Goal: Information Seeking & Learning: Learn about a topic

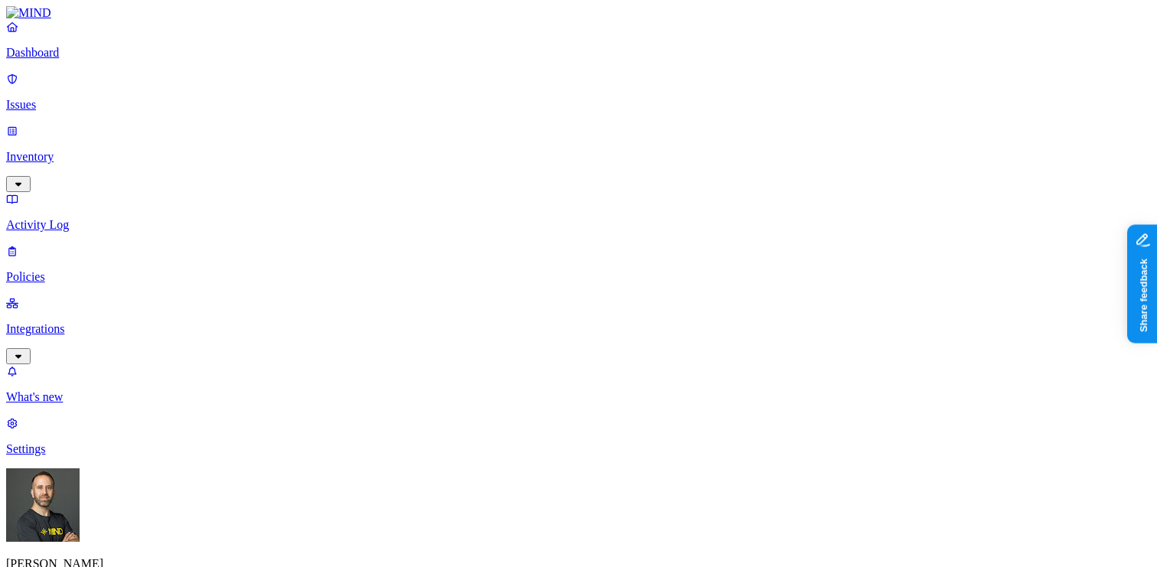
click at [118, 100] on p "Issues" at bounding box center [578, 105] width 1145 height 14
drag, startPoint x: 800, startPoint y: 125, endPoint x: 820, endPoint y: 125, distance: 20.7
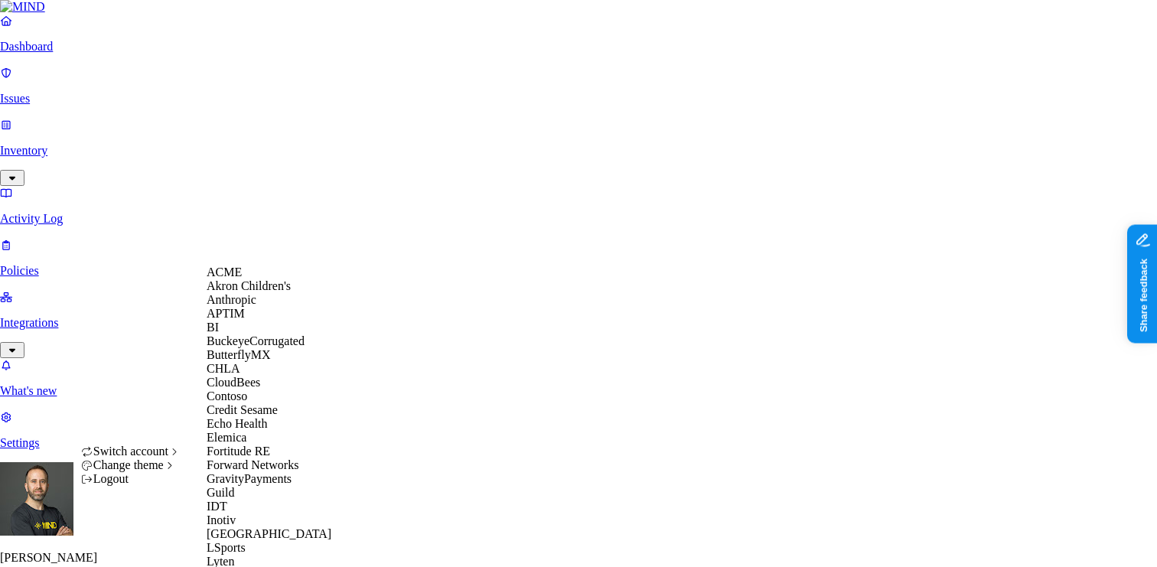
scroll to position [721, 0]
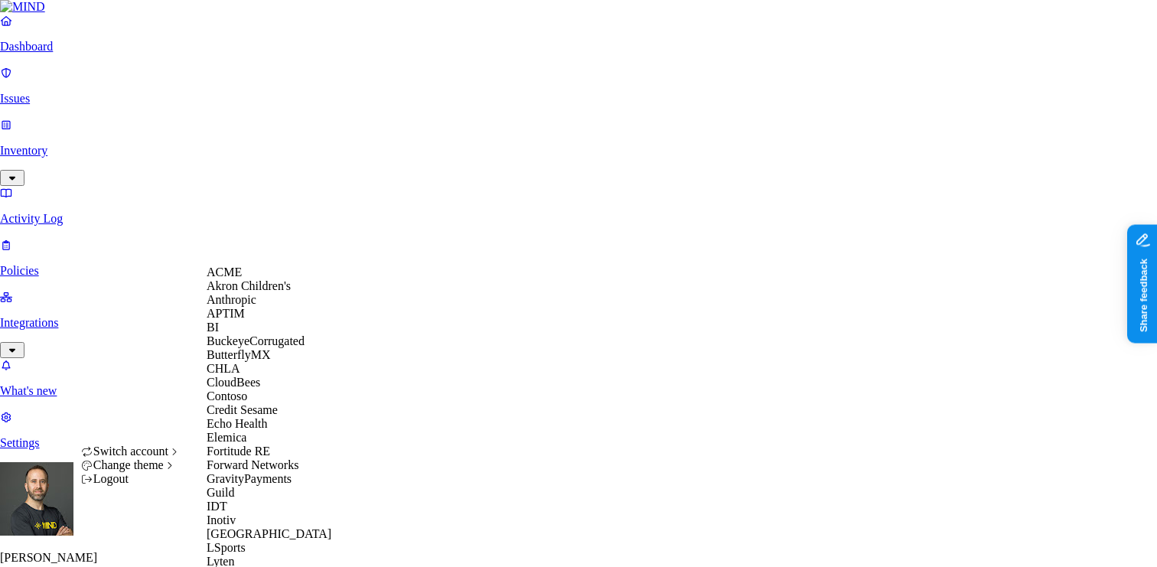
click at [272, 389] on div "CloudBees" at bounding box center [281, 383] width 148 height 14
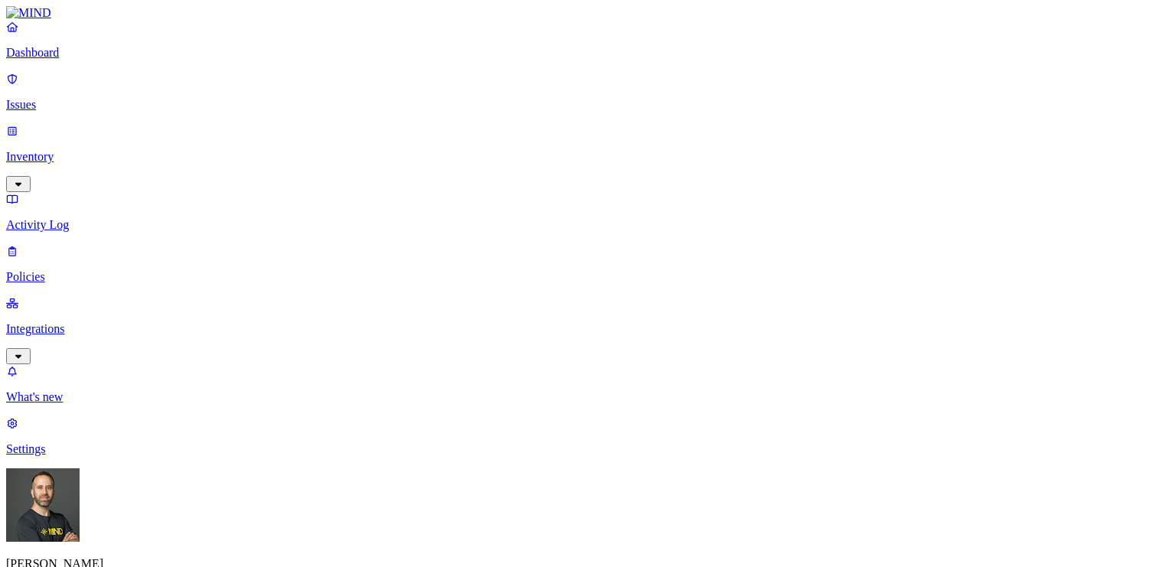
click at [80, 322] on p "Integrations" at bounding box center [578, 329] width 1145 height 14
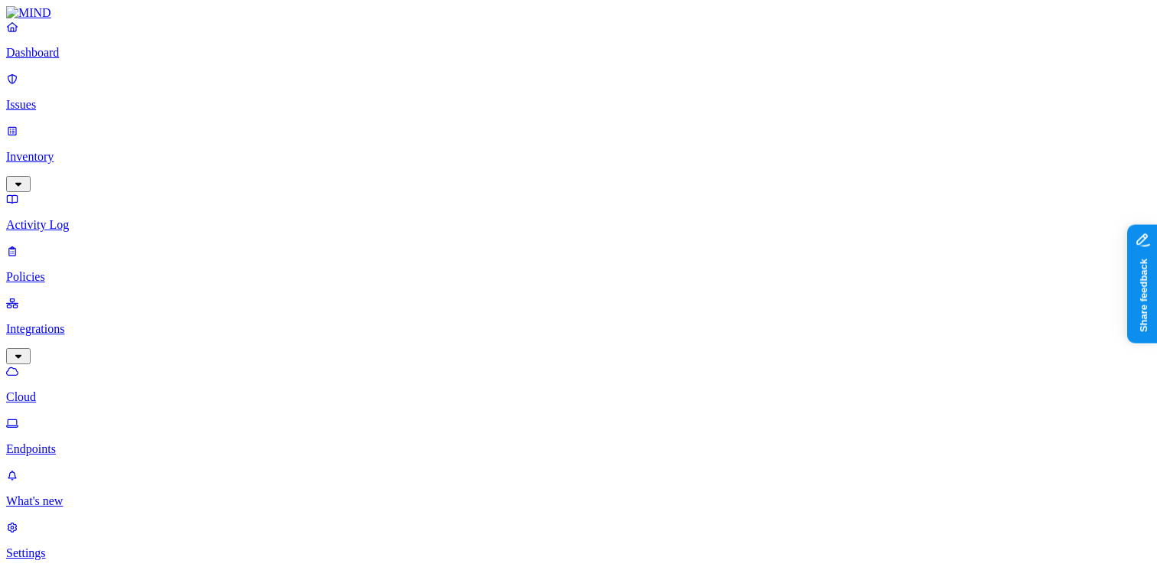
click at [68, 442] on p "Endpoints" at bounding box center [578, 449] width 1145 height 14
click at [98, 60] on p "Dashboard" at bounding box center [578, 53] width 1145 height 14
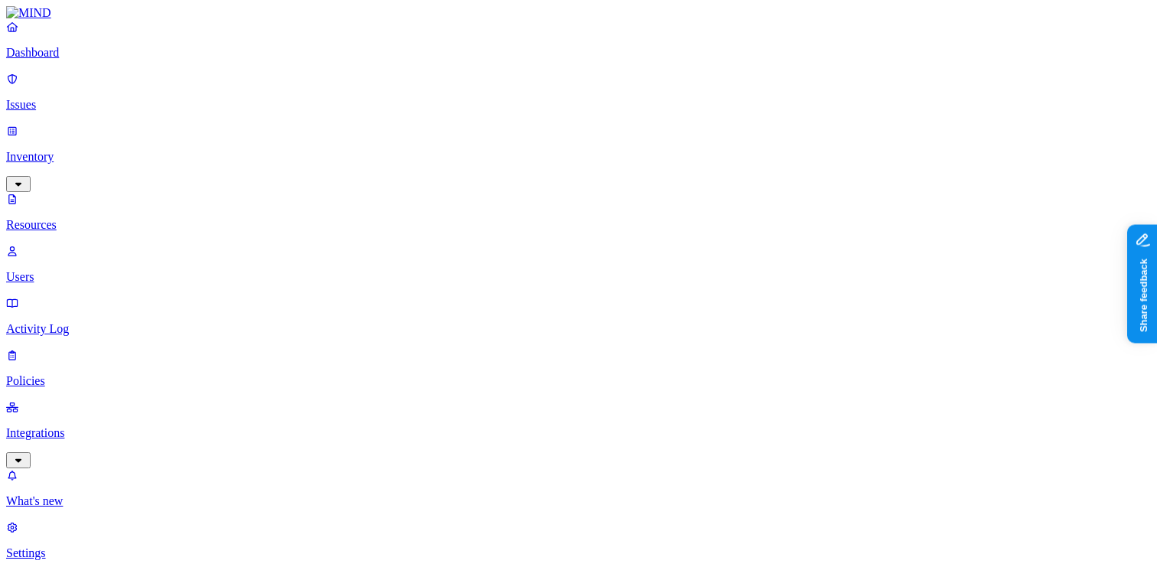
click at [121, 58] on link "Dashboard" at bounding box center [578, 40] width 1145 height 40
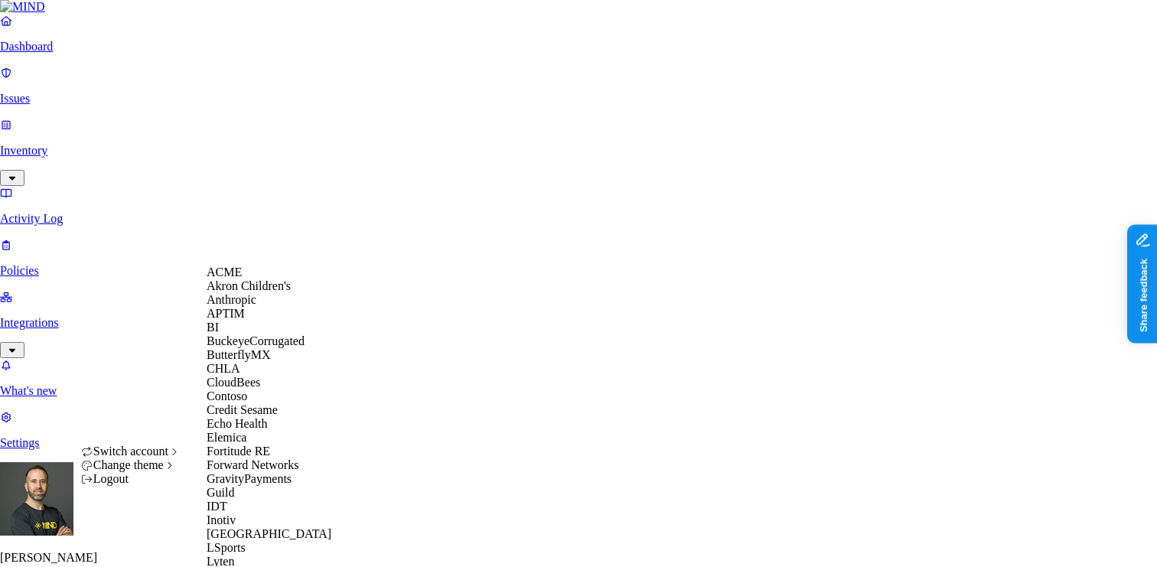
click at [278, 292] on span "Akron Children's" at bounding box center [249, 285] width 84 height 13
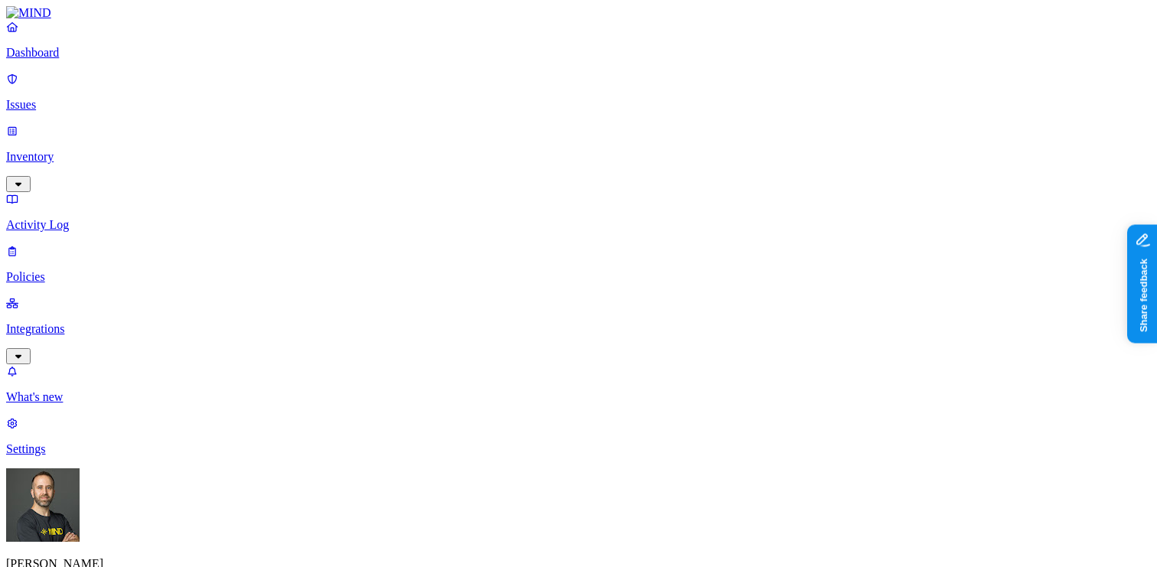
click at [112, 322] on p "Integrations" at bounding box center [578, 329] width 1145 height 14
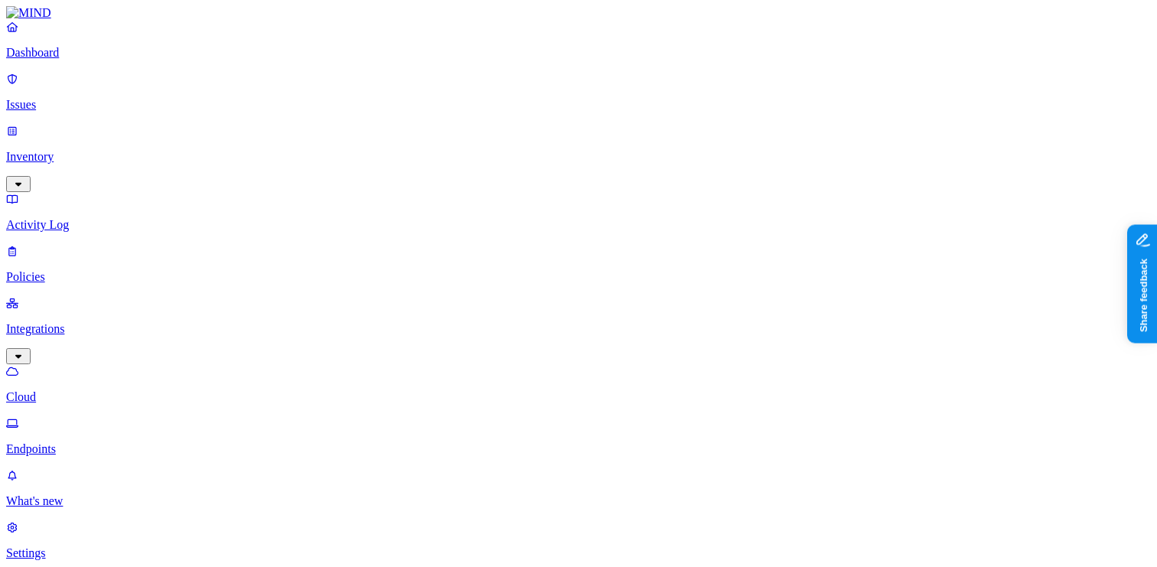
click at [83, 442] on p "Endpoints" at bounding box center [578, 449] width 1145 height 14
click at [84, 390] on p "Cloud" at bounding box center [578, 397] width 1145 height 14
click at [62, 546] on p "Settings" at bounding box center [578, 553] width 1145 height 14
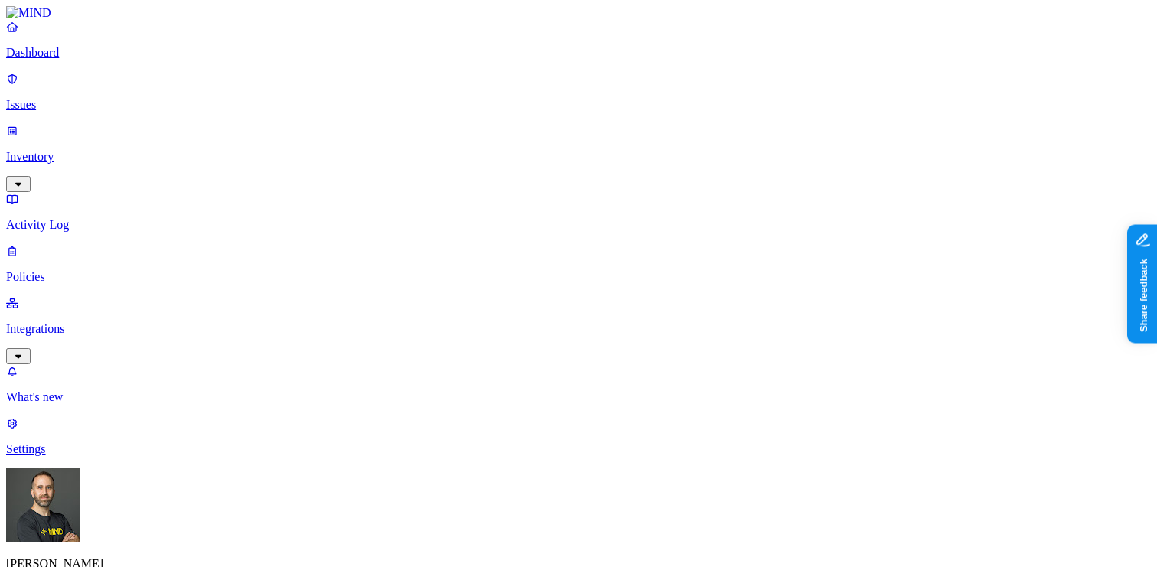
click at [87, 60] on p "Dashboard" at bounding box center [578, 53] width 1145 height 14
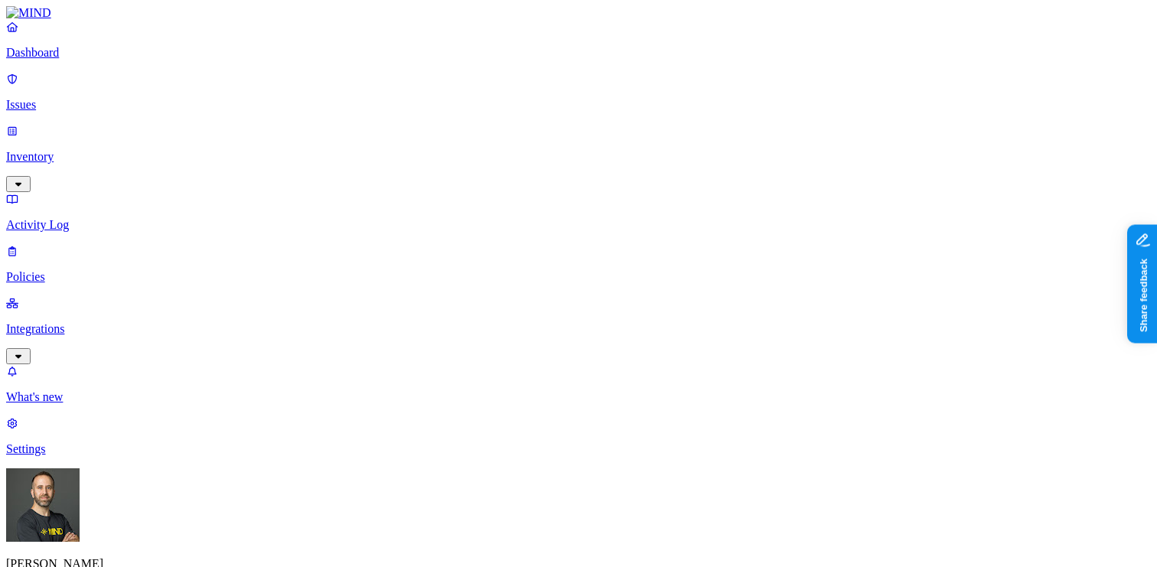
click at [46, 99] on p "Issues" at bounding box center [578, 105] width 1145 height 14
click at [150, 536] on div "Tom Mayblum Akron Children's" at bounding box center [578, 546] width 1145 height 157
click at [145, 541] on html "Dashboard Issues Inventory Activity Log Policies Integrations What's new 1 Sett…" at bounding box center [578, 489] width 1157 height 979
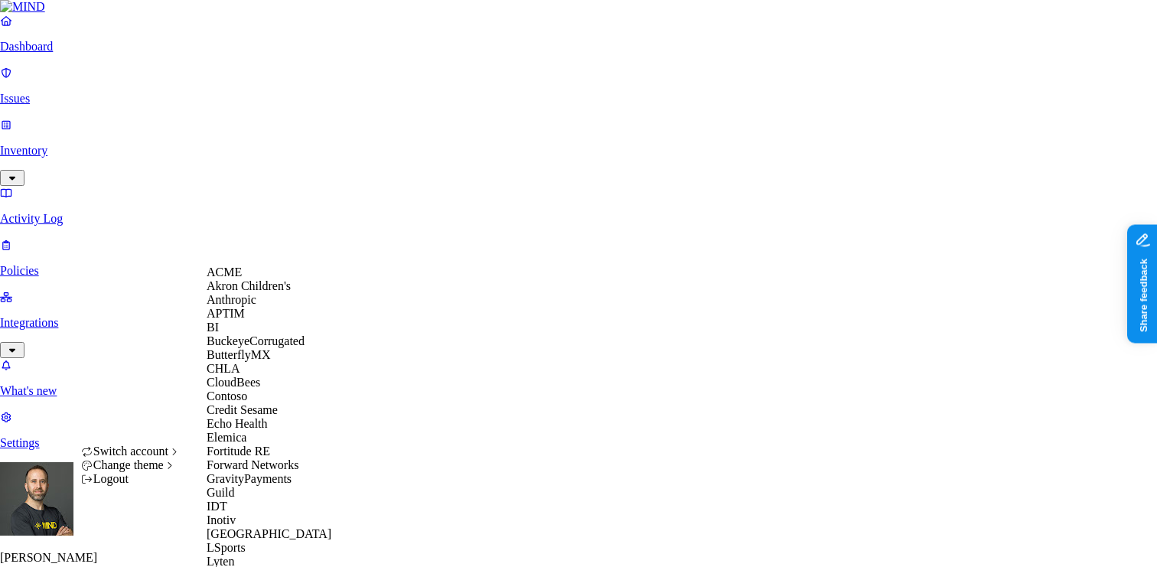
click at [282, 279] on div "ACME" at bounding box center [281, 272] width 148 height 14
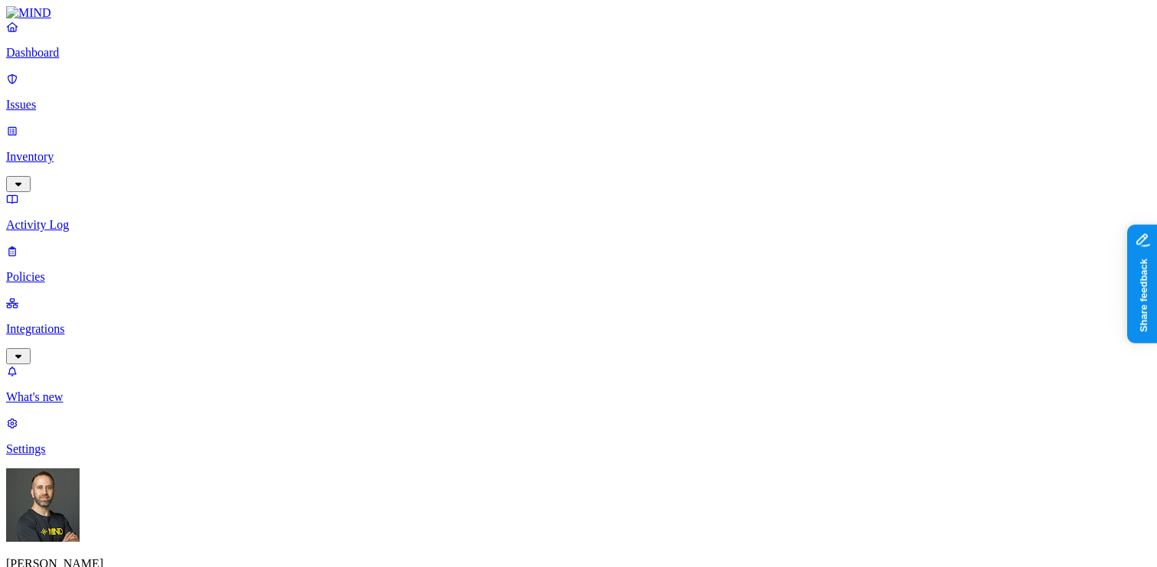
type input "transaction"
type input "profitian"
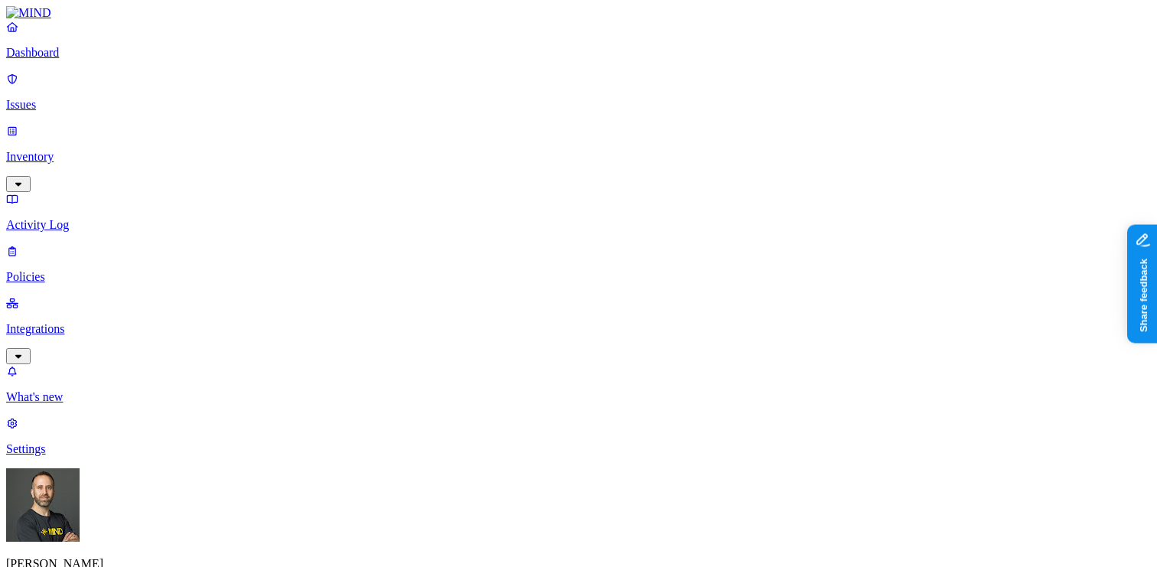
type input "password"
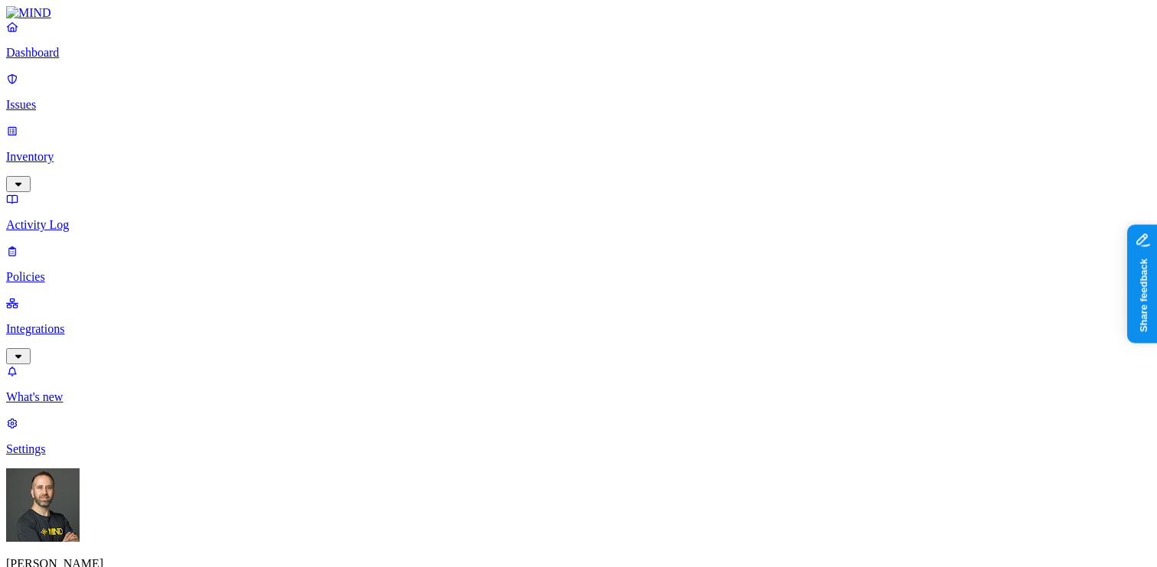
type input "aws"
type input "h"
type input "guy"
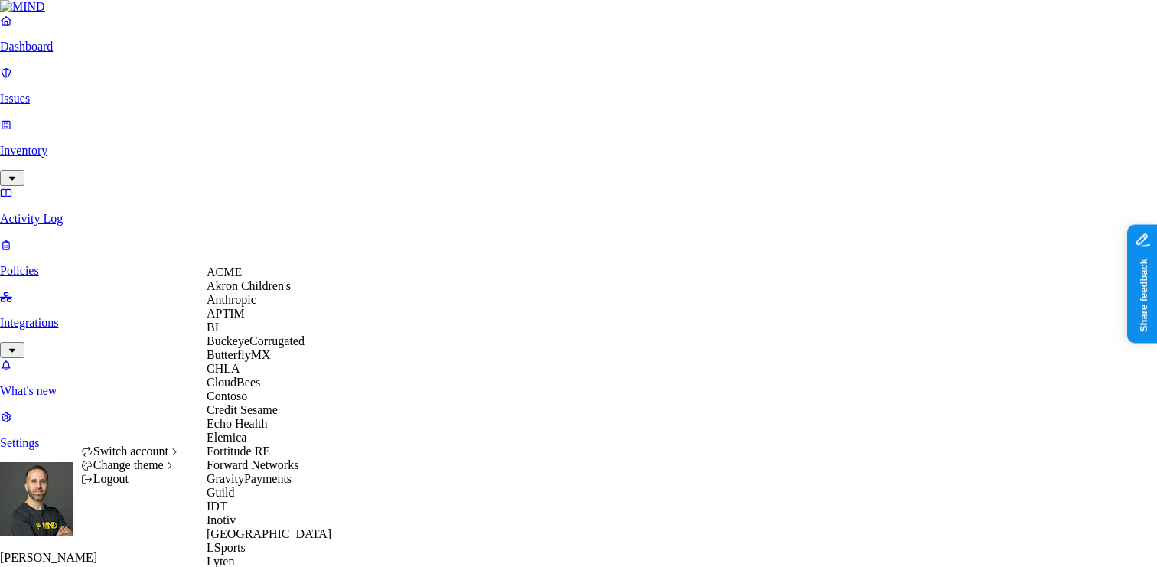
click at [261, 347] on span "BuckeyeCorrugated" at bounding box center [256, 340] width 98 height 13
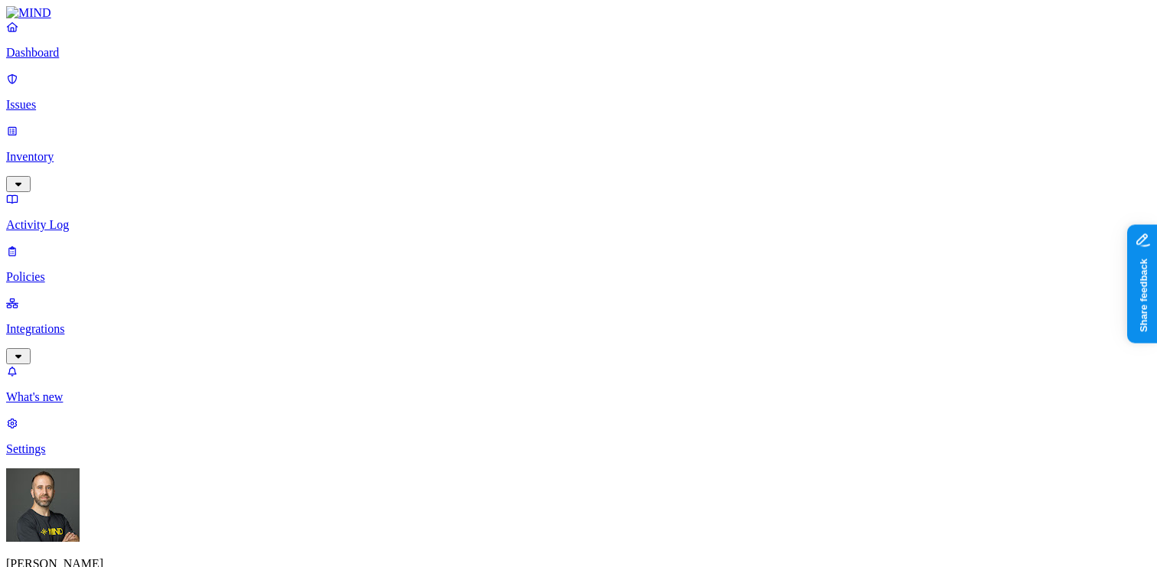
scroll to position [0, 372]
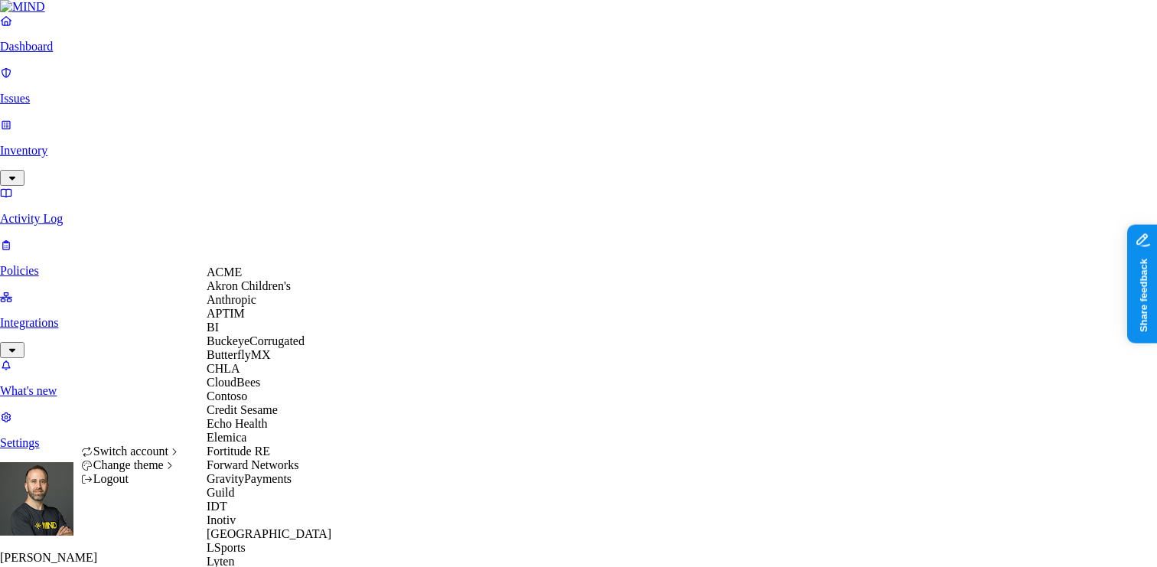
click at [269, 279] on div "ACME" at bounding box center [281, 272] width 148 height 14
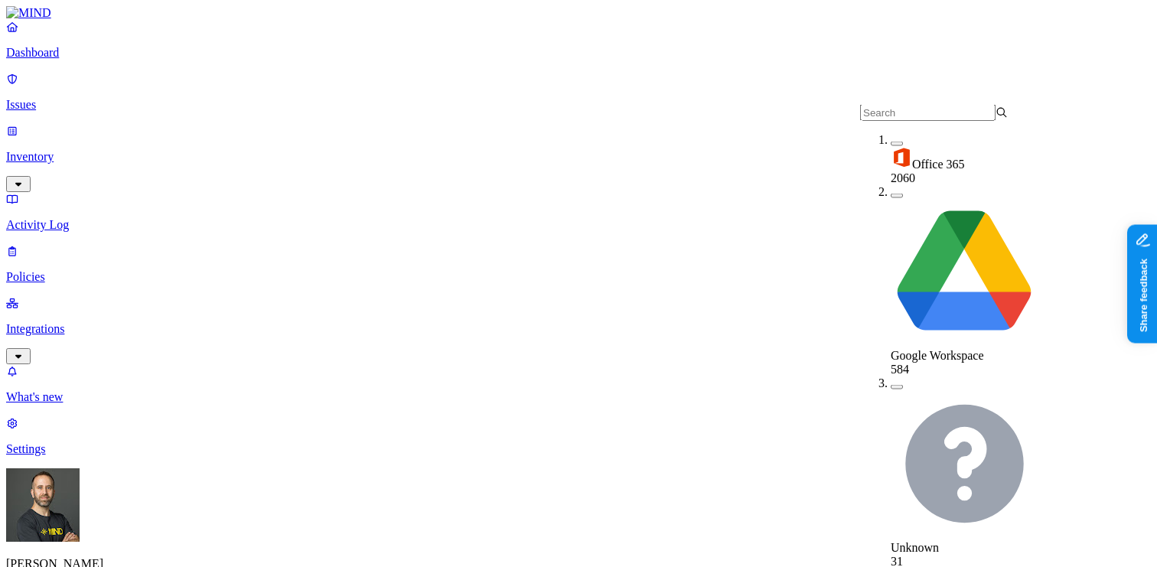
click at [891, 194] on button "button" at bounding box center [897, 196] width 12 height 5
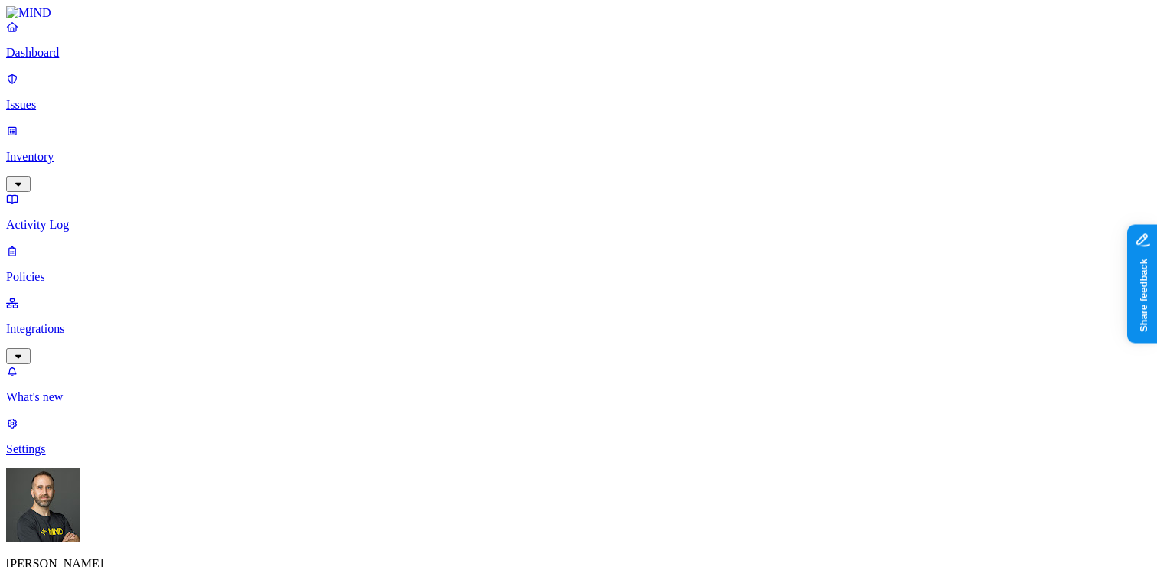
click at [85, 60] on p "Dashboard" at bounding box center [578, 53] width 1145 height 14
click at [76, 99] on p "Issues" at bounding box center [578, 105] width 1145 height 14
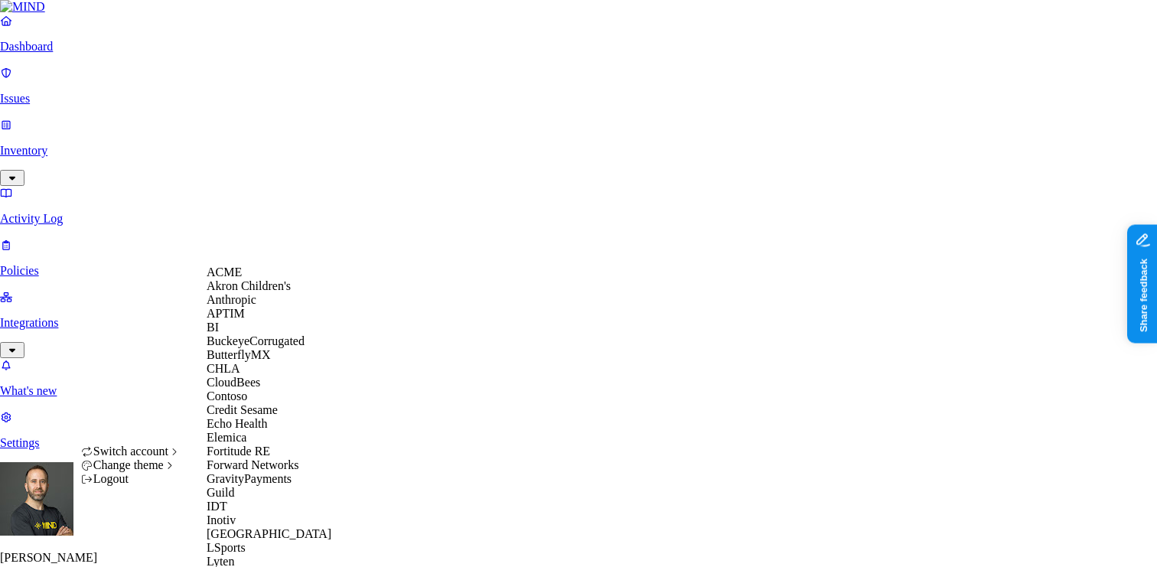
click at [236, 347] on span "BuckeyeCorrugated" at bounding box center [256, 340] width 98 height 13
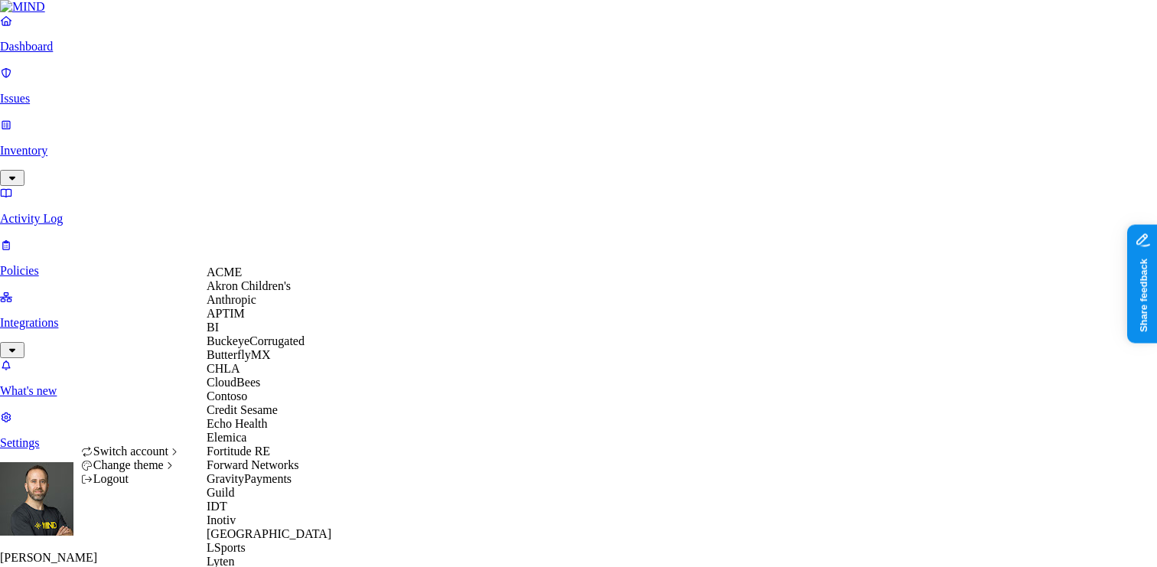
click at [260, 278] on div "ACME" at bounding box center [281, 272] width 148 height 14
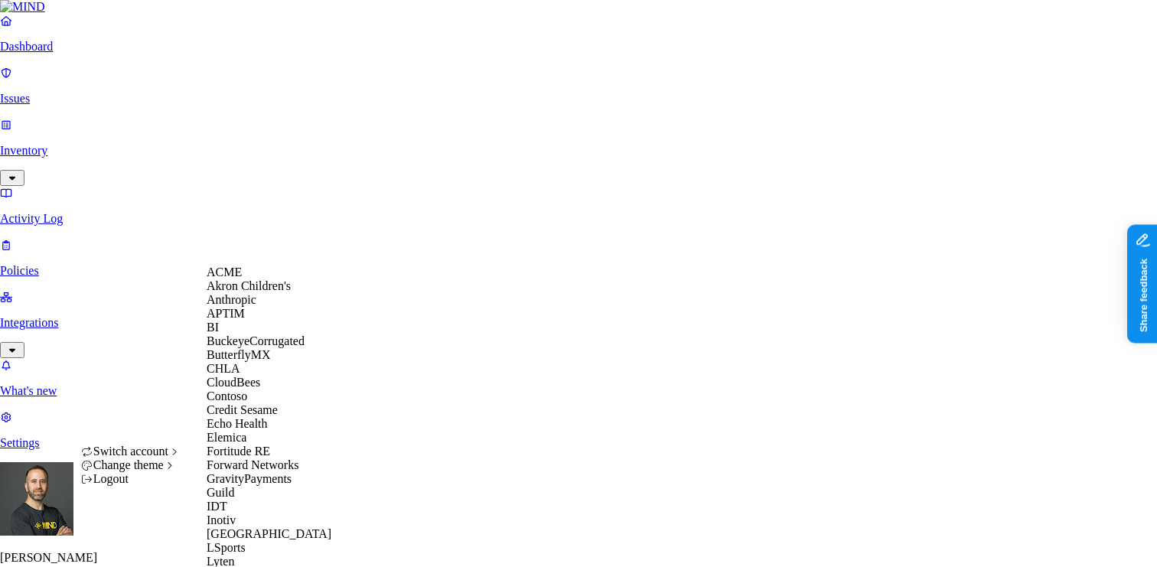
click at [249, 347] on span "BuckeyeCorrugated" at bounding box center [256, 340] width 98 height 13
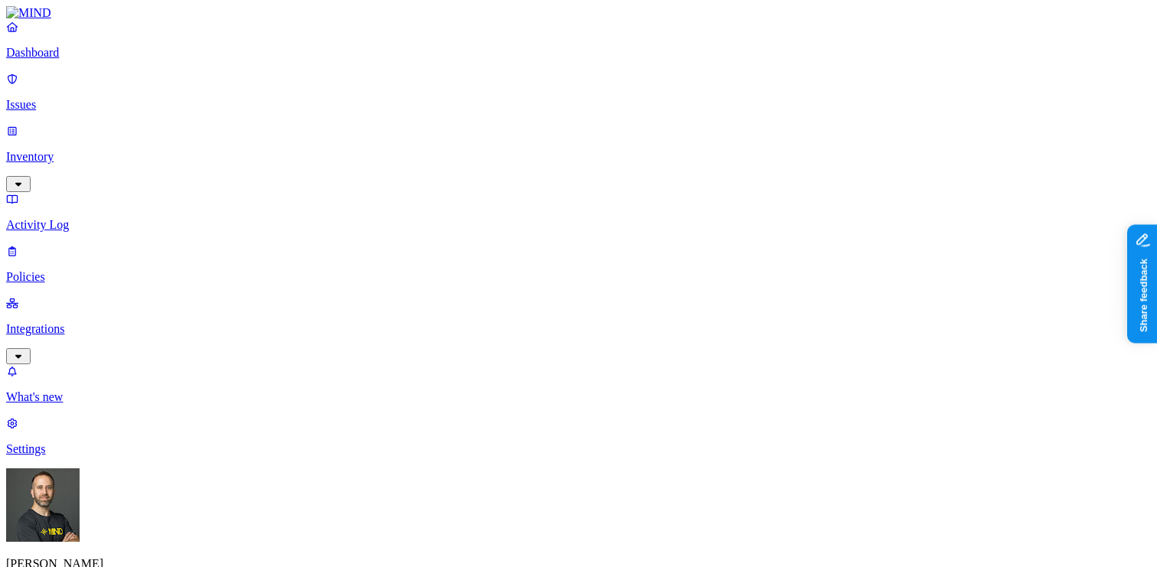
click at [396, 168] on button "button" at bounding box center [402, 170] width 12 height 5
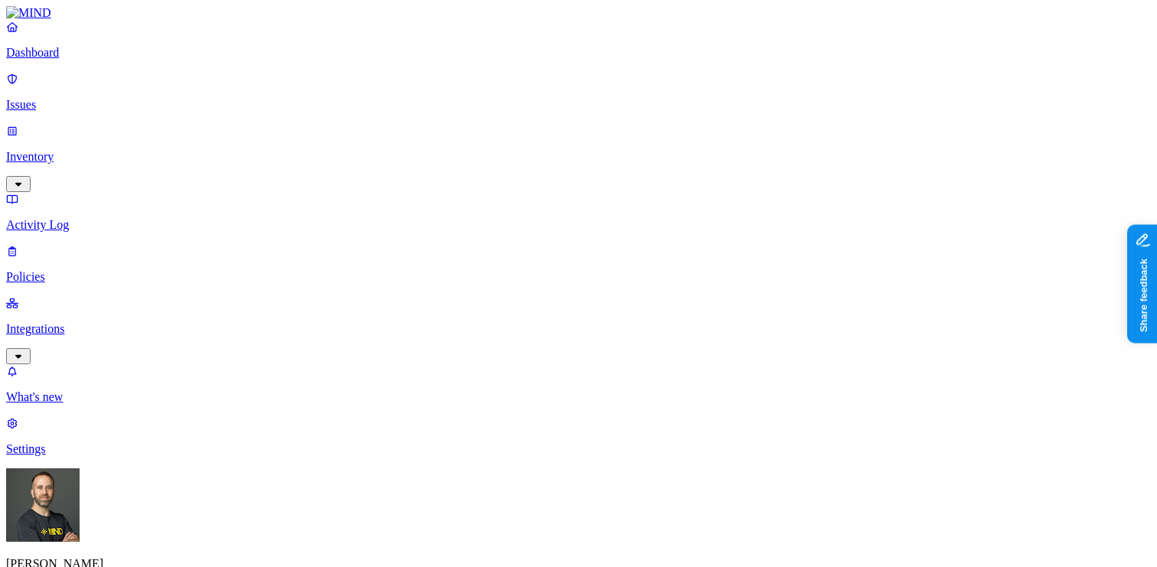
click at [145, 541] on html "Dashboard Issues Inventory Activity Log Policies Integrations What's new 1 Sett…" at bounding box center [578, 489] width 1157 height 979
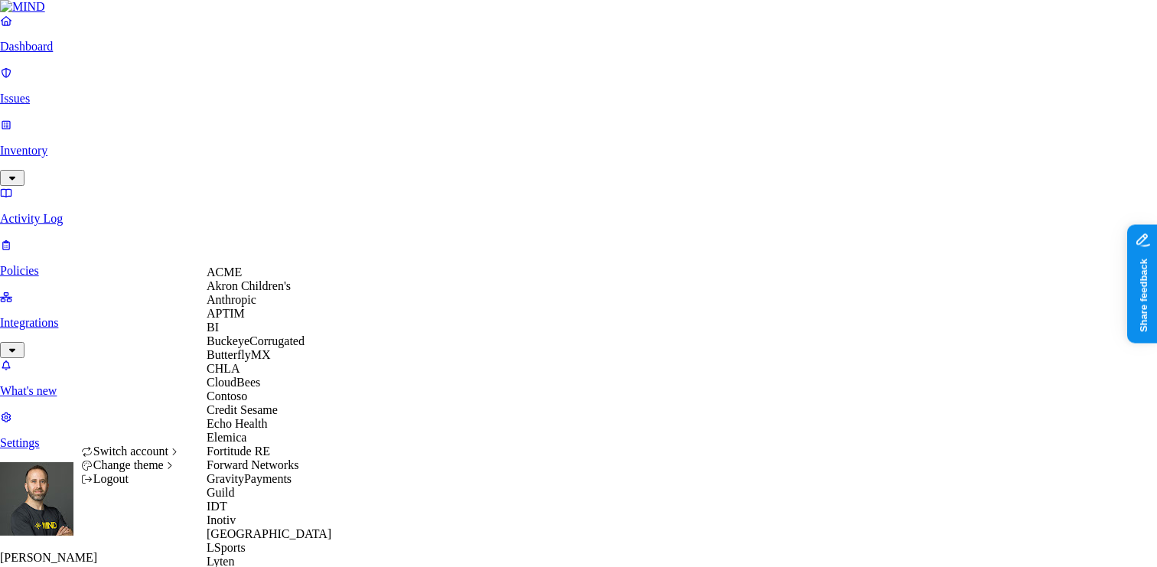
click at [259, 278] on div "ACME" at bounding box center [281, 272] width 148 height 14
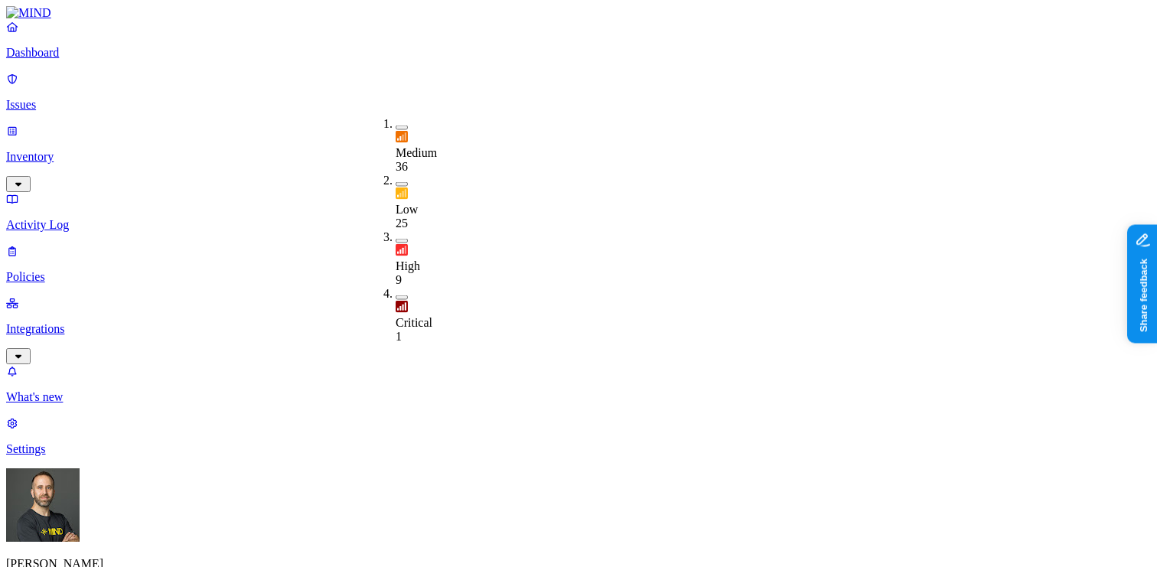
type button "on"
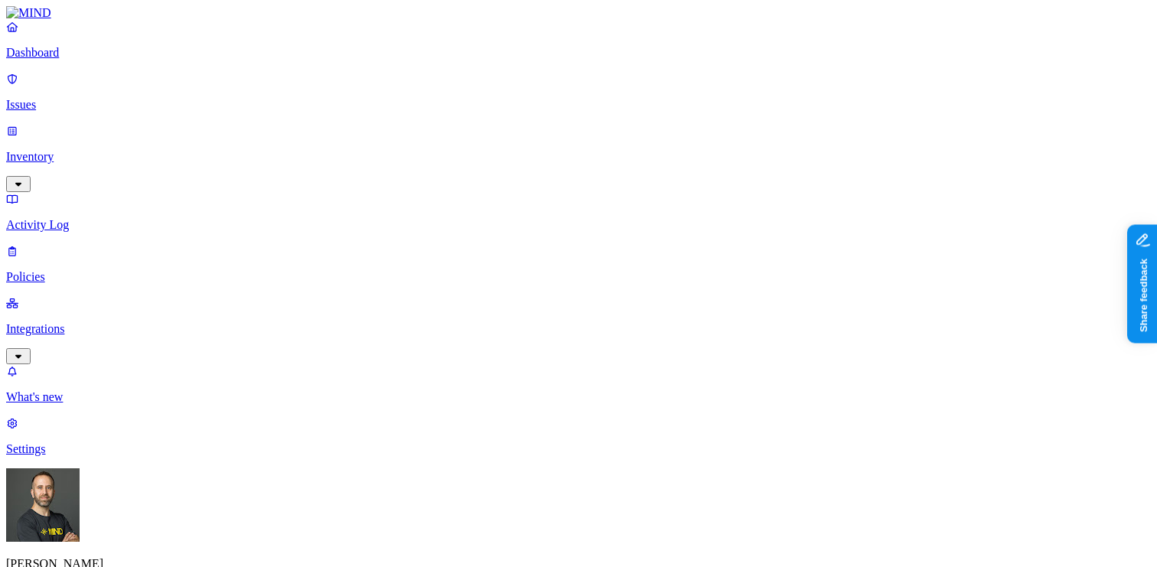
type button "on"
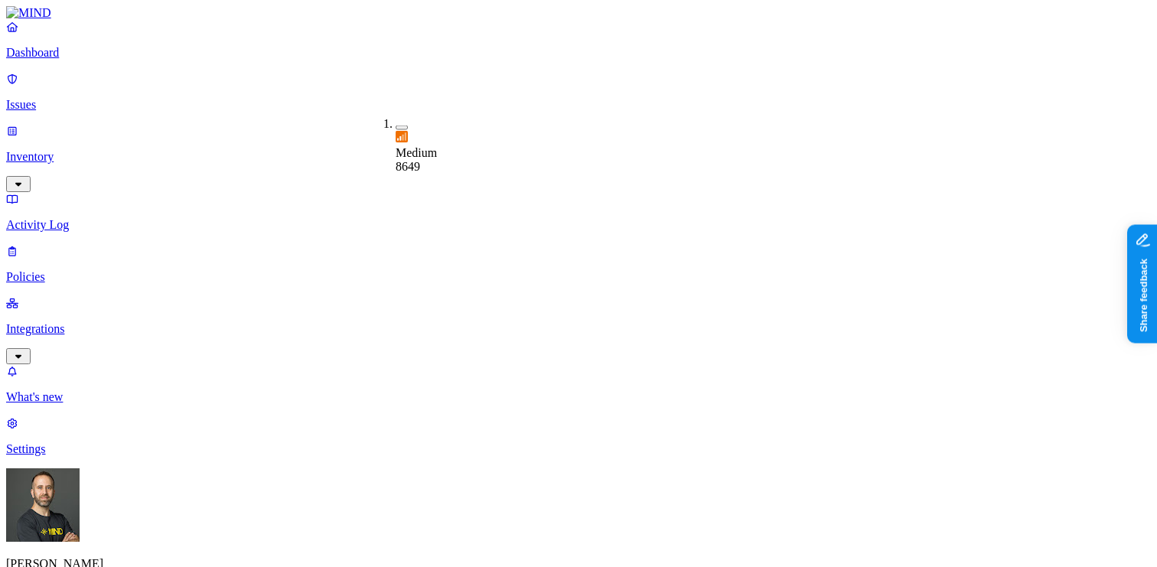
type button "on"
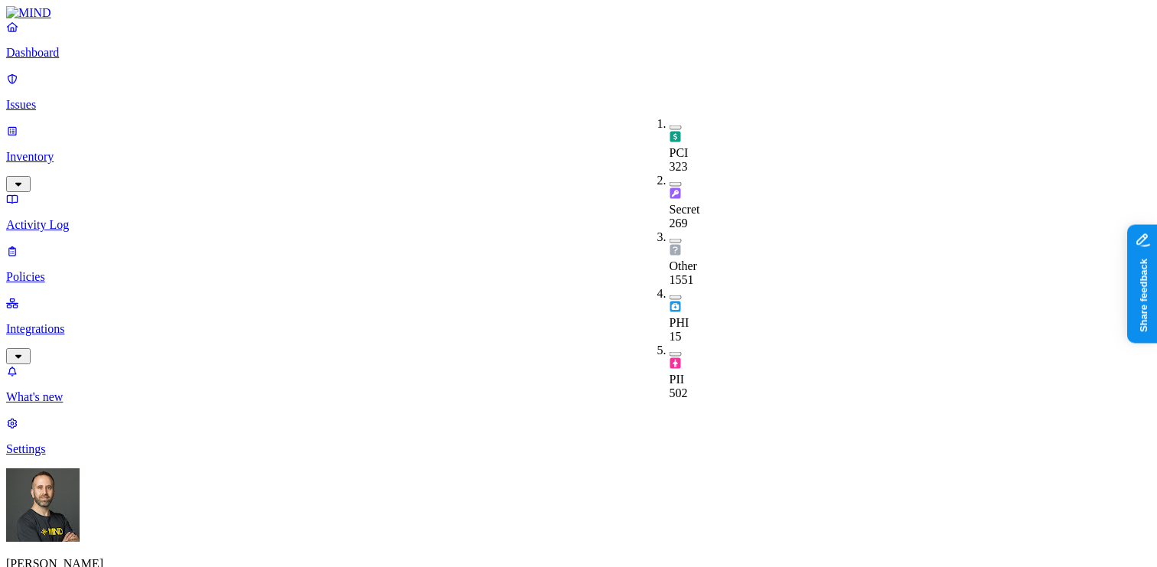
type button "on"
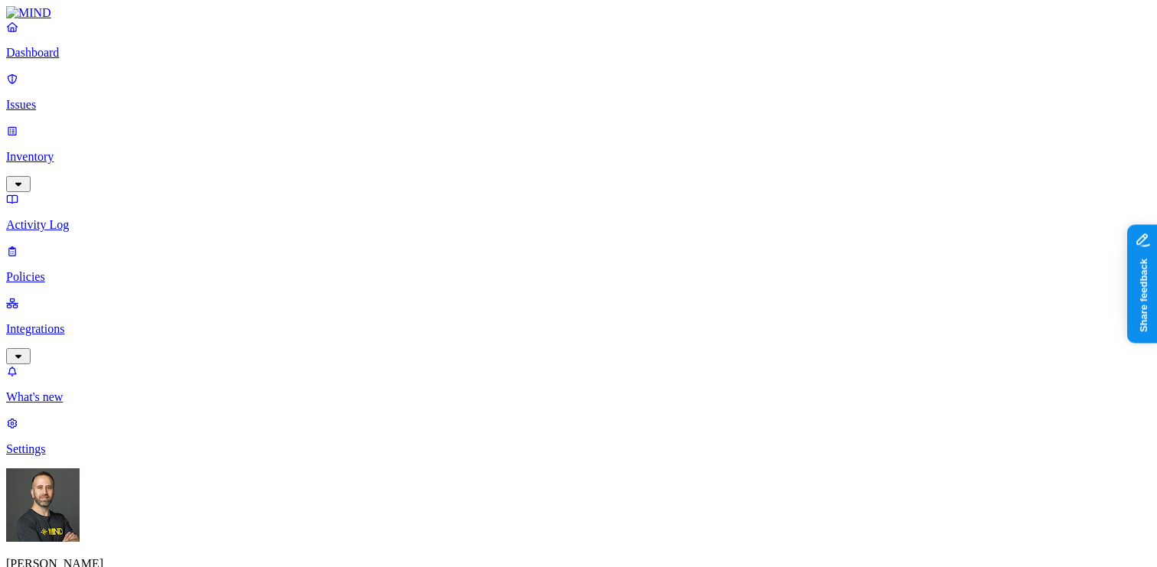
type button "on"
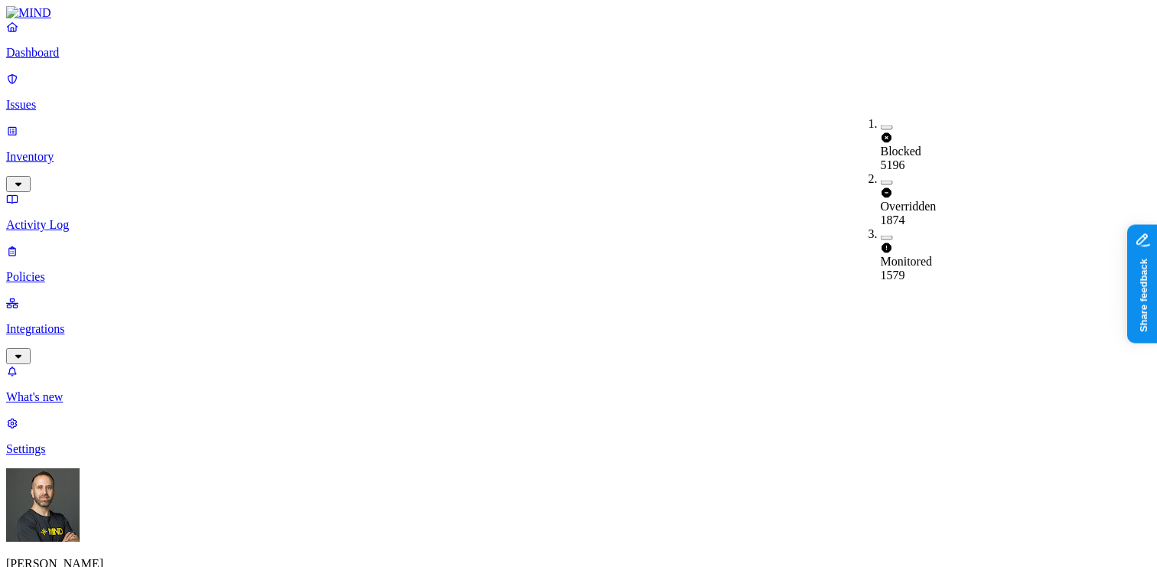
type button "on"
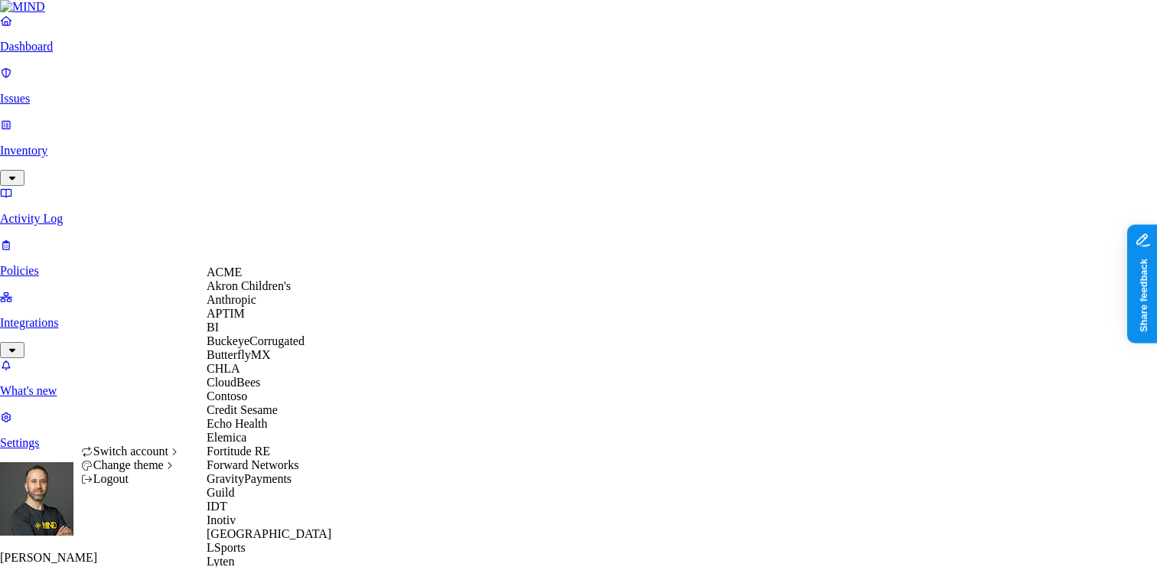
scroll to position [842, 0]
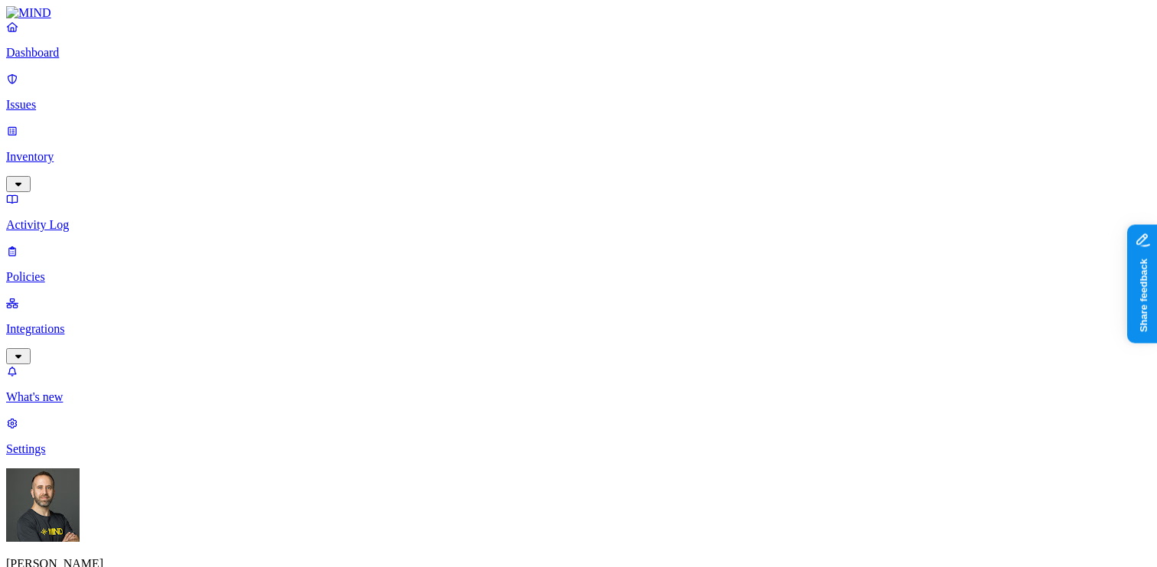
click at [78, 60] on p "Dashboard" at bounding box center [578, 53] width 1145 height 14
click at [97, 322] on p "Integrations" at bounding box center [578, 329] width 1145 height 14
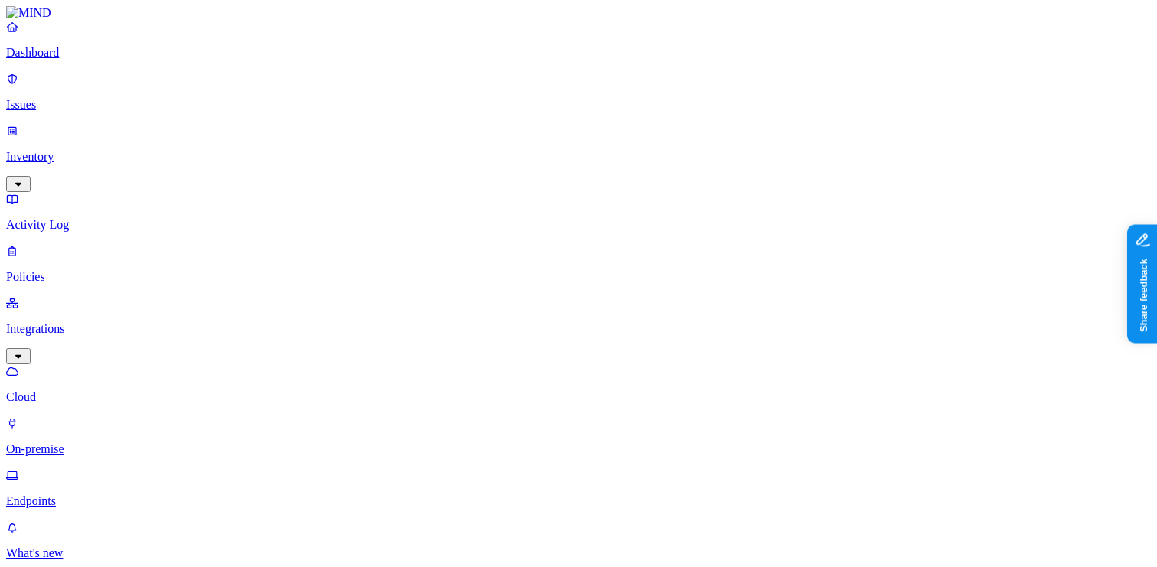
click at [72, 494] on p "Endpoints" at bounding box center [578, 501] width 1145 height 14
click at [78, 60] on p "Dashboard" at bounding box center [578, 53] width 1145 height 14
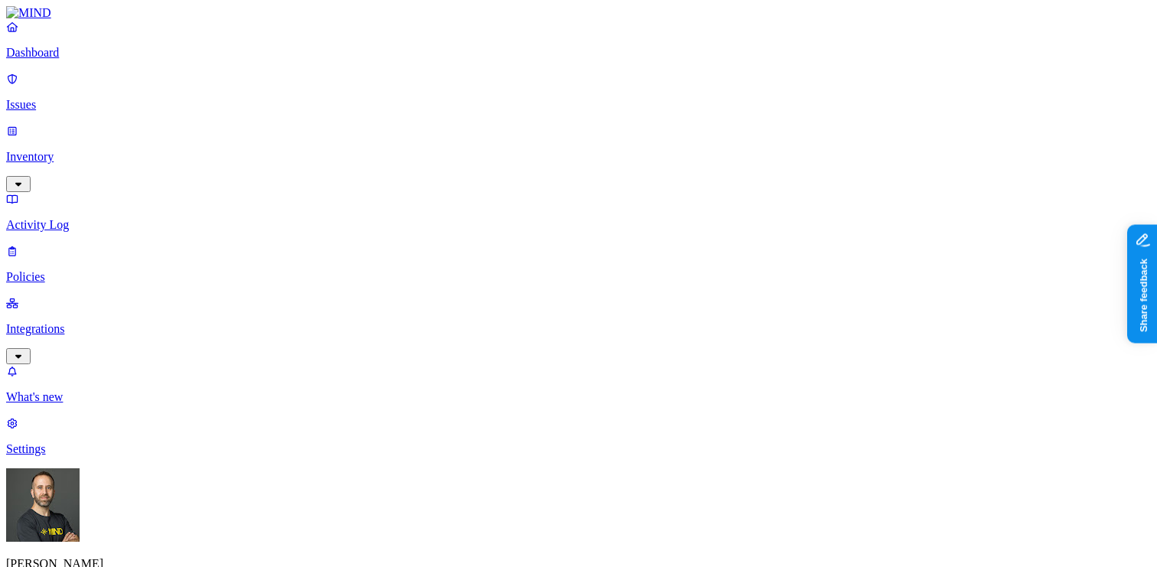
click at [91, 270] on p "Policies" at bounding box center [578, 277] width 1145 height 14
click at [108, 60] on p "Dashboard" at bounding box center [578, 53] width 1145 height 14
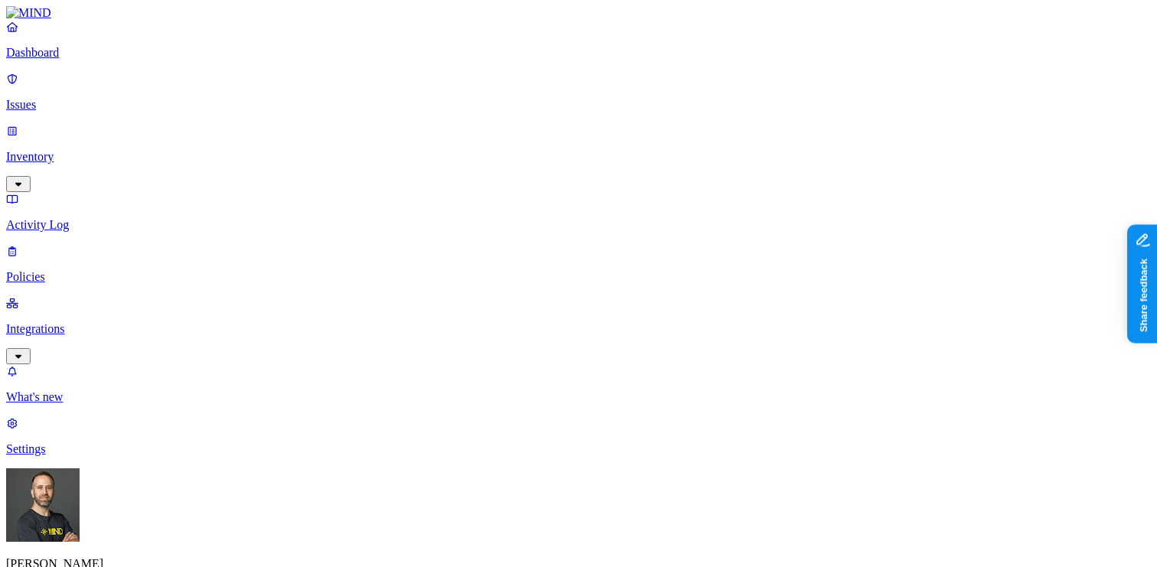
scroll to position [35, 0]
click at [76, 98] on p "Issues" at bounding box center [578, 105] width 1145 height 14
click at [57, 60] on p "Dashboard" at bounding box center [578, 53] width 1145 height 14
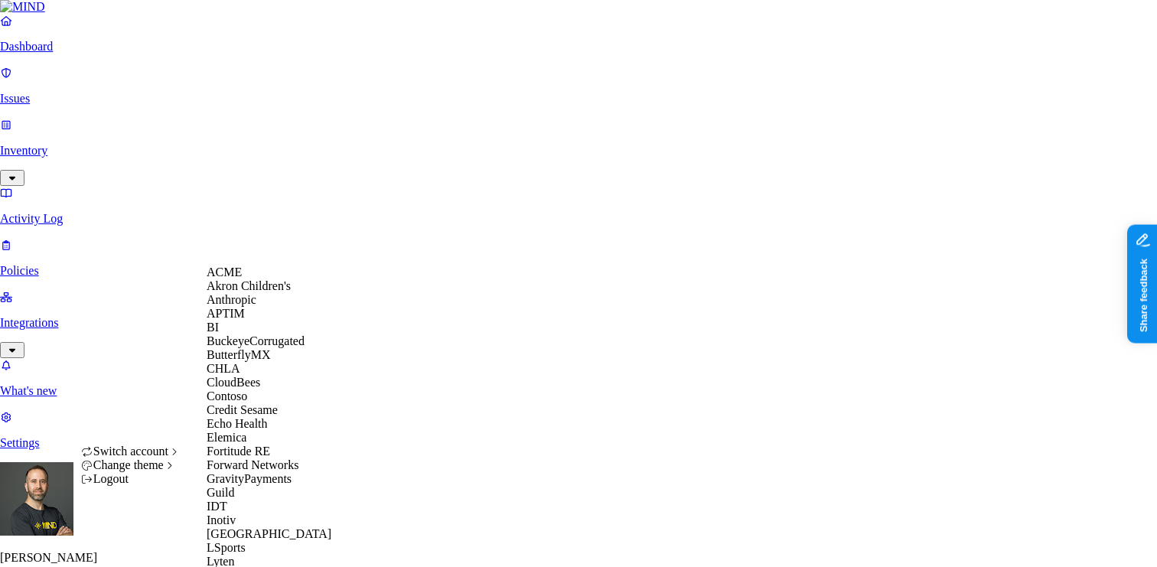
scroll to position [739, 0]
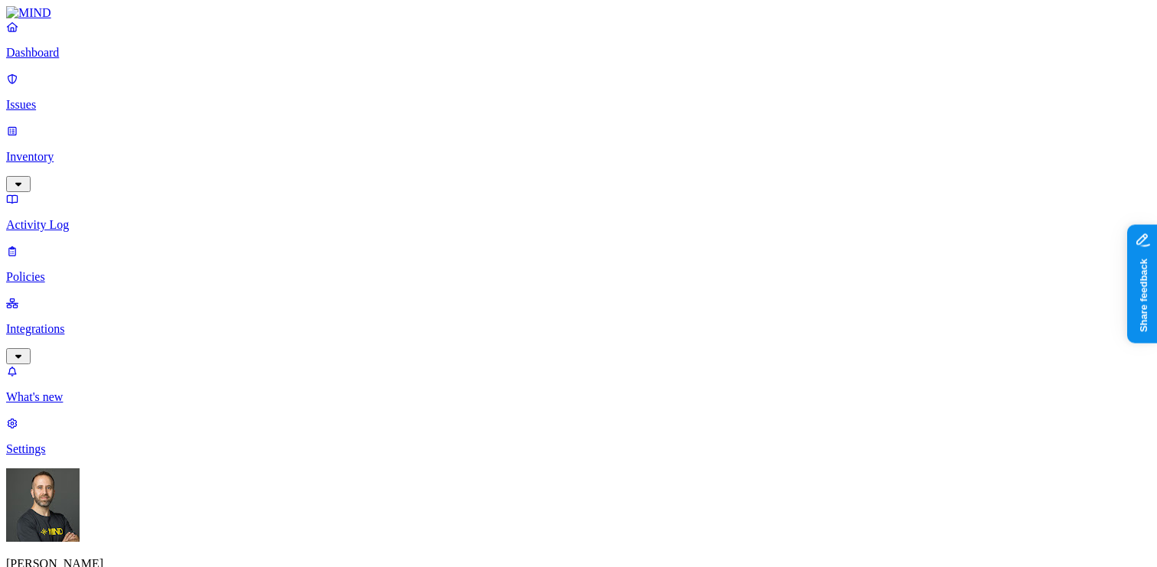
scroll to position [37, 0]
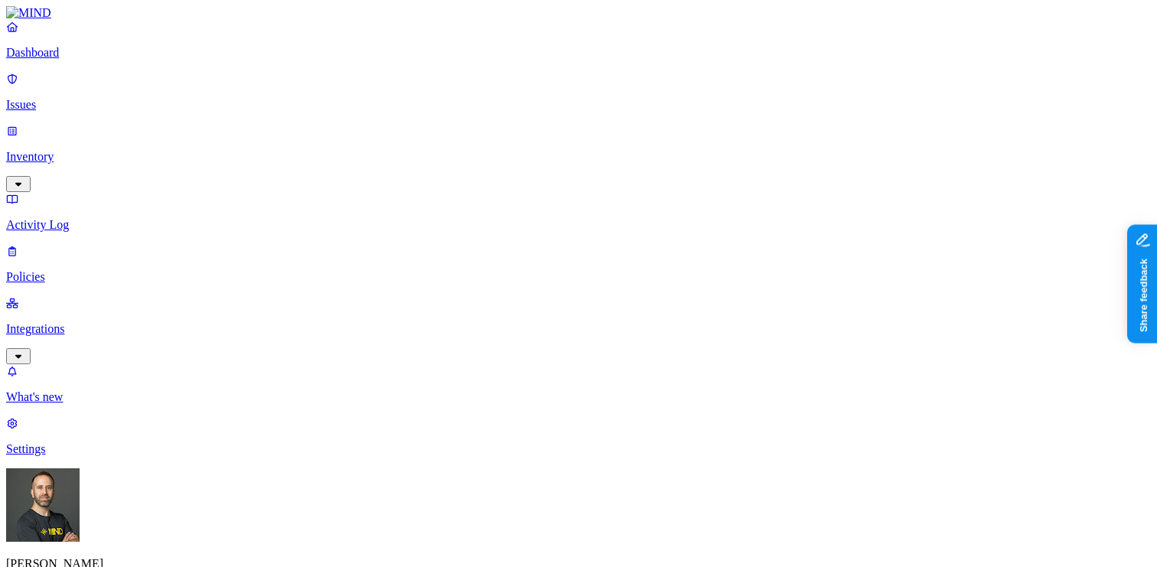
scroll to position [44, 0]
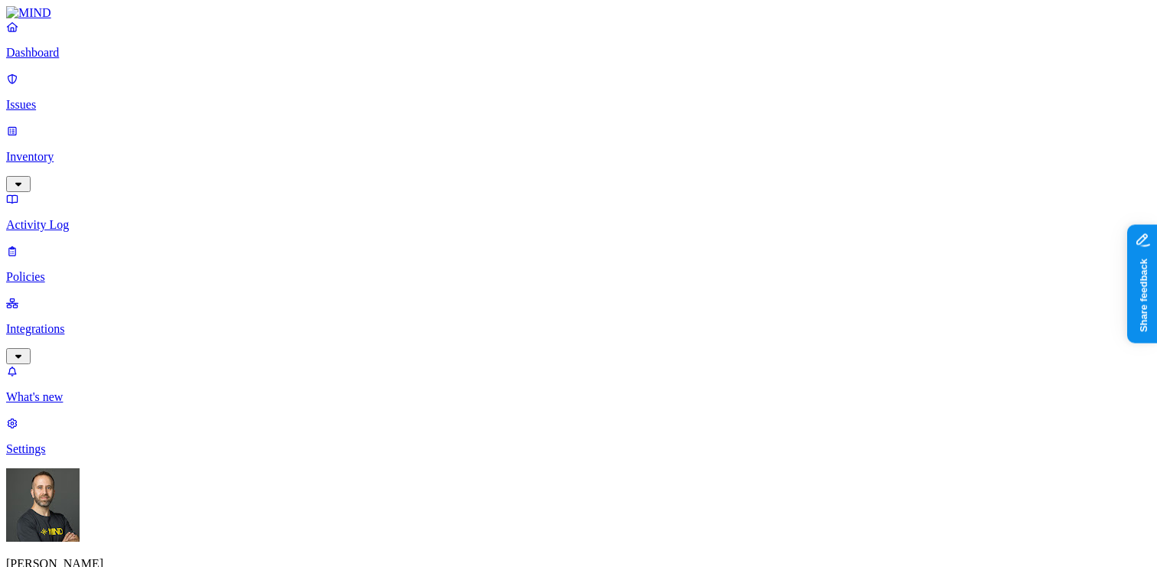
scroll to position [24, 0]
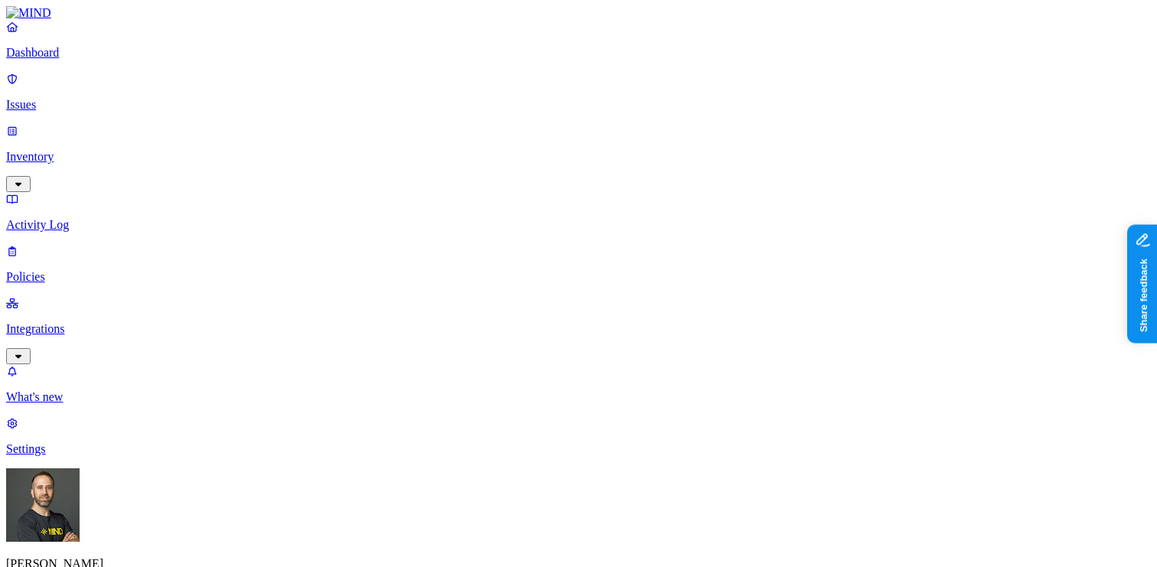
scroll to position [0, 0]
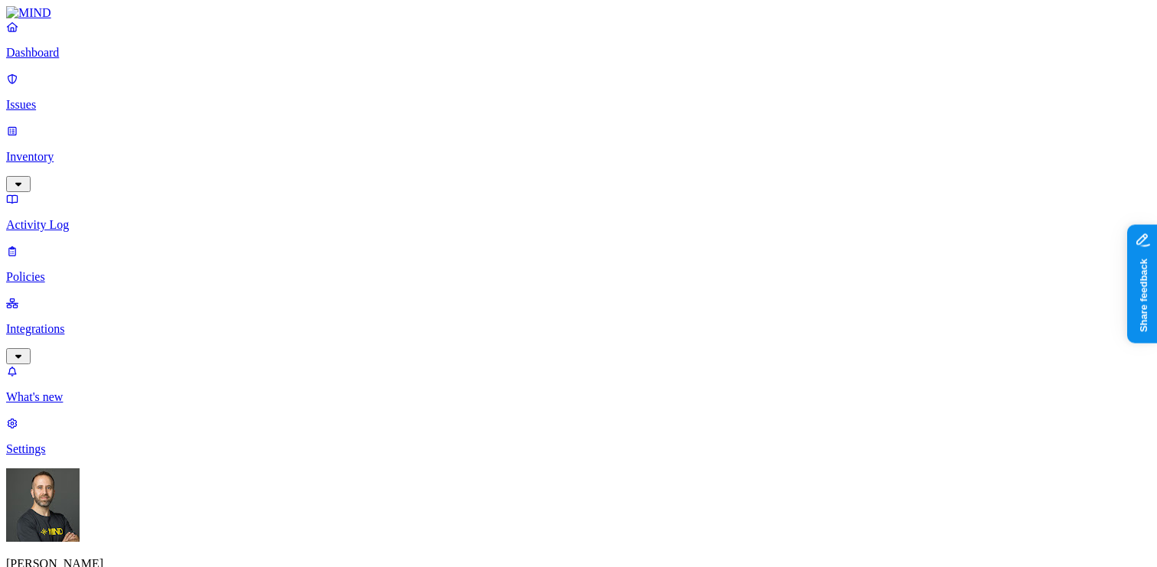
click at [106, 60] on p "Dashboard" at bounding box center [578, 53] width 1145 height 14
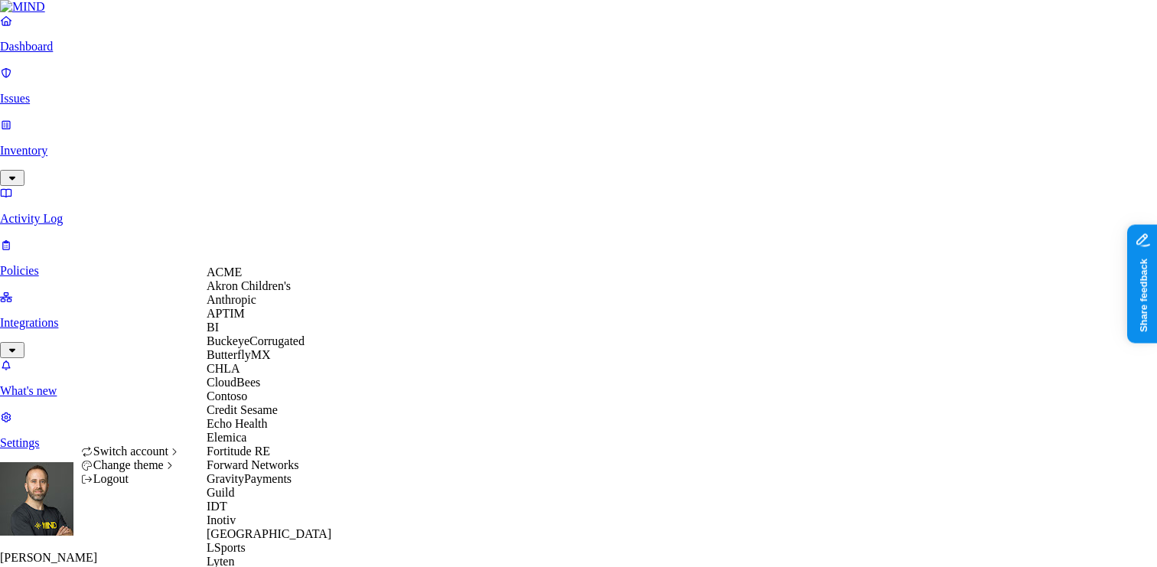
click at [277, 321] on div "APTIM" at bounding box center [281, 314] width 148 height 14
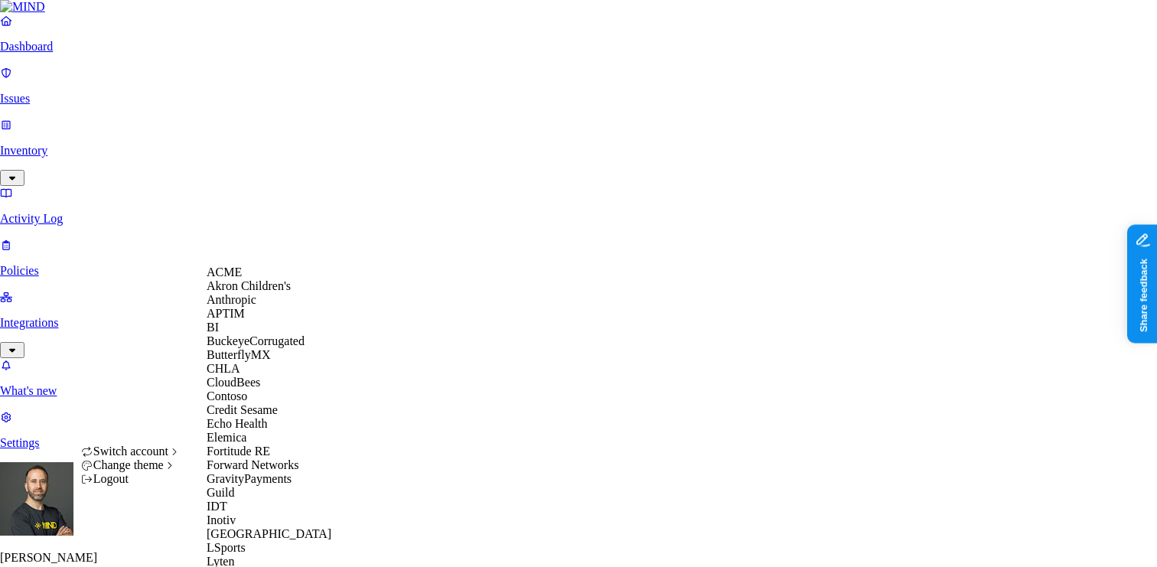
scroll to position [779, 0]
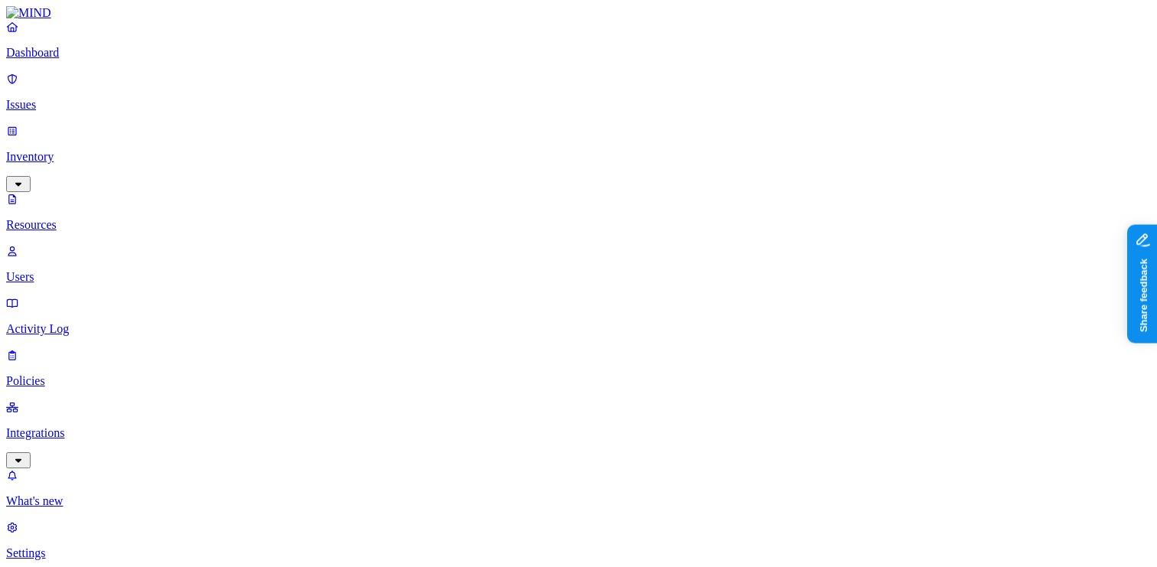
click at [92, 60] on p "Dashboard" at bounding box center [578, 53] width 1145 height 14
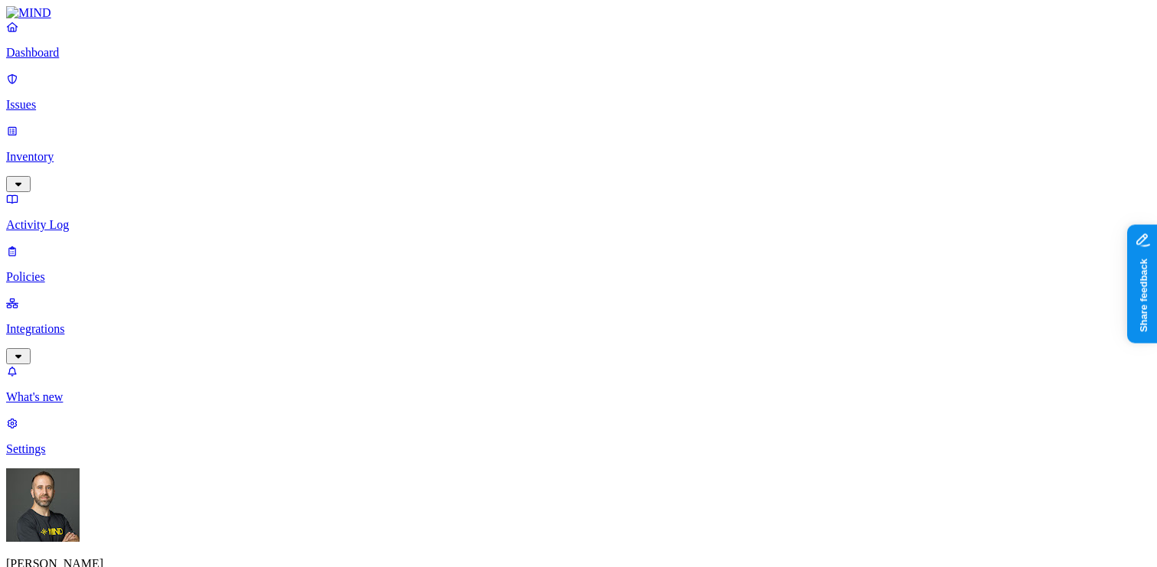
click at [86, 150] on p "Inventory" at bounding box center [578, 157] width 1145 height 14
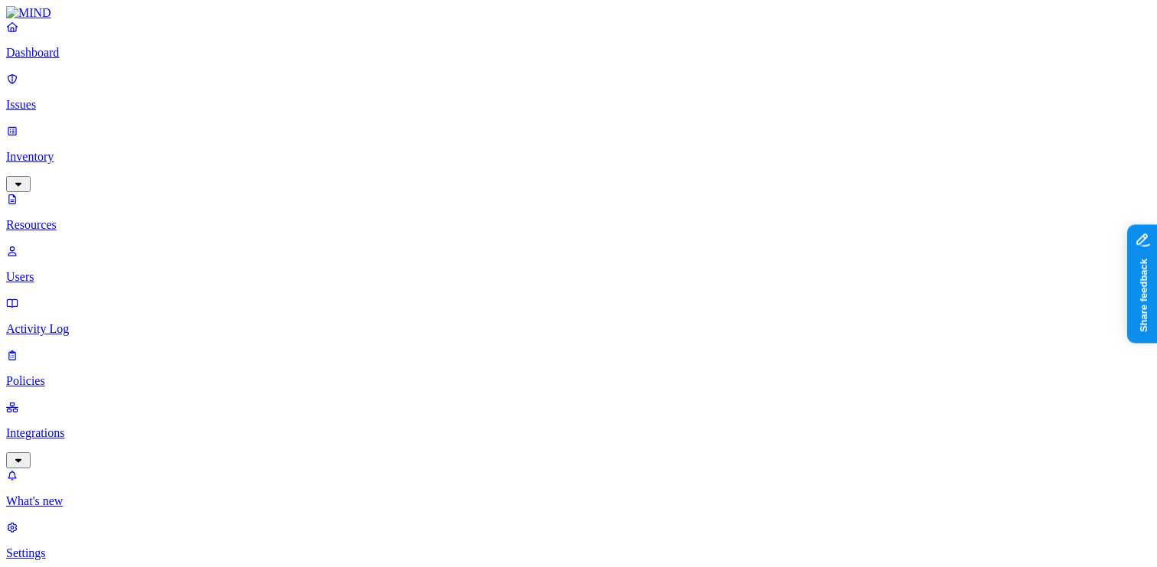
click at [80, 60] on p "Dashboard" at bounding box center [578, 53] width 1145 height 14
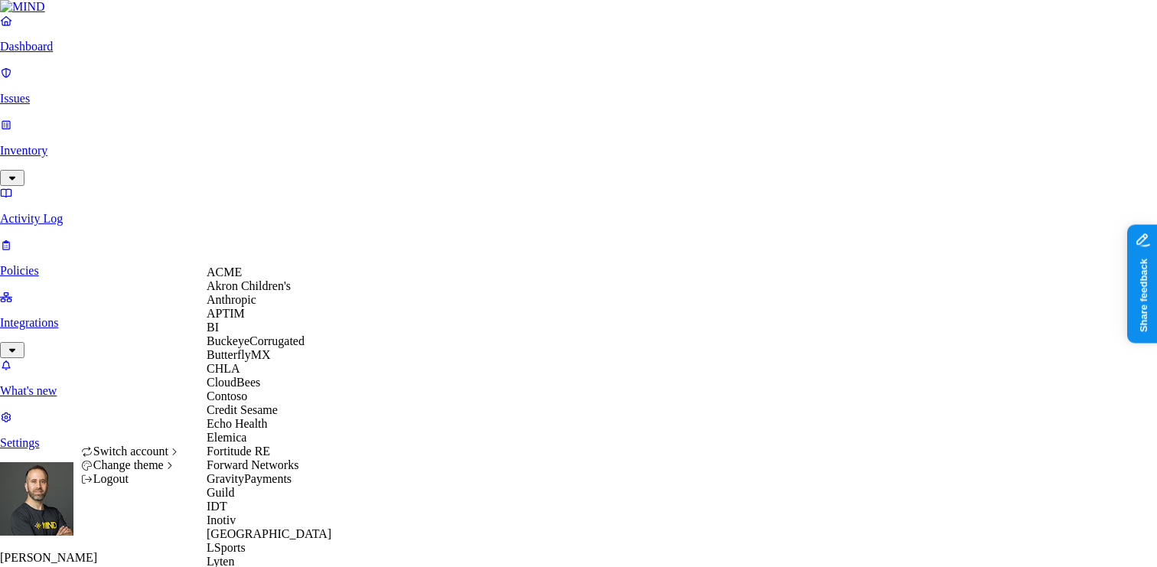
click at [257, 279] on div "ACME" at bounding box center [281, 272] width 148 height 14
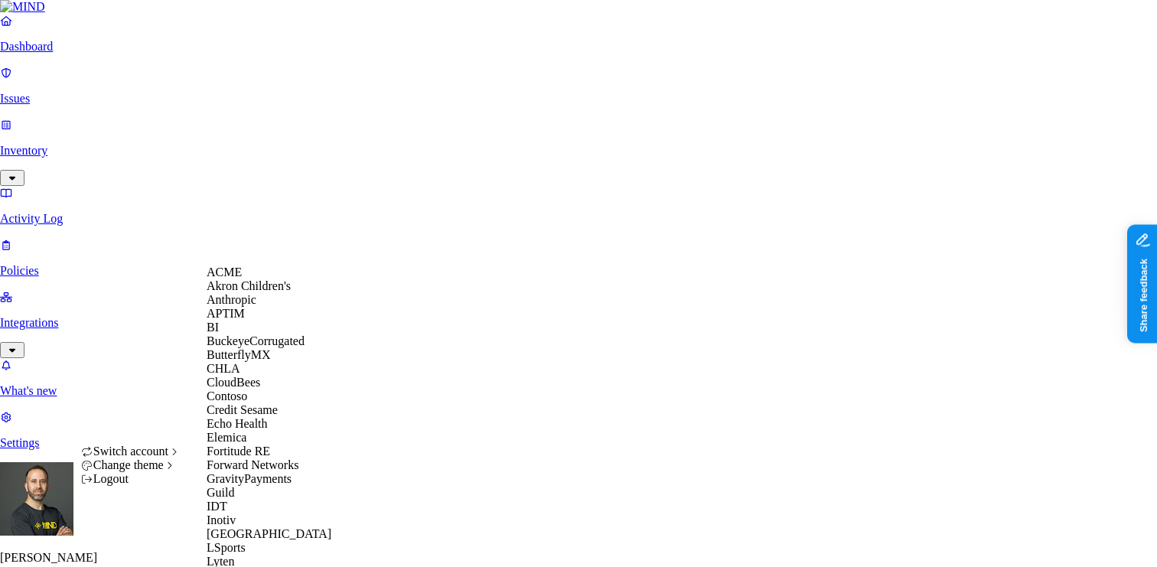
scroll to position [408, 0]
click at [246, 472] on span "GravityPayments" at bounding box center [249, 478] width 85 height 13
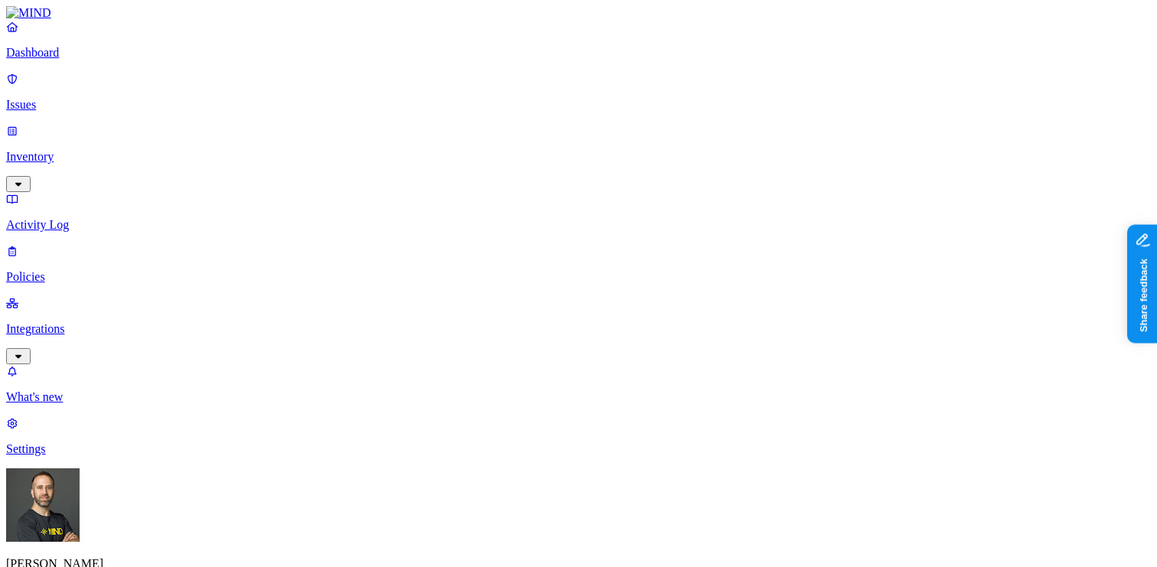
click at [64, 270] on p "Policies" at bounding box center [578, 277] width 1145 height 14
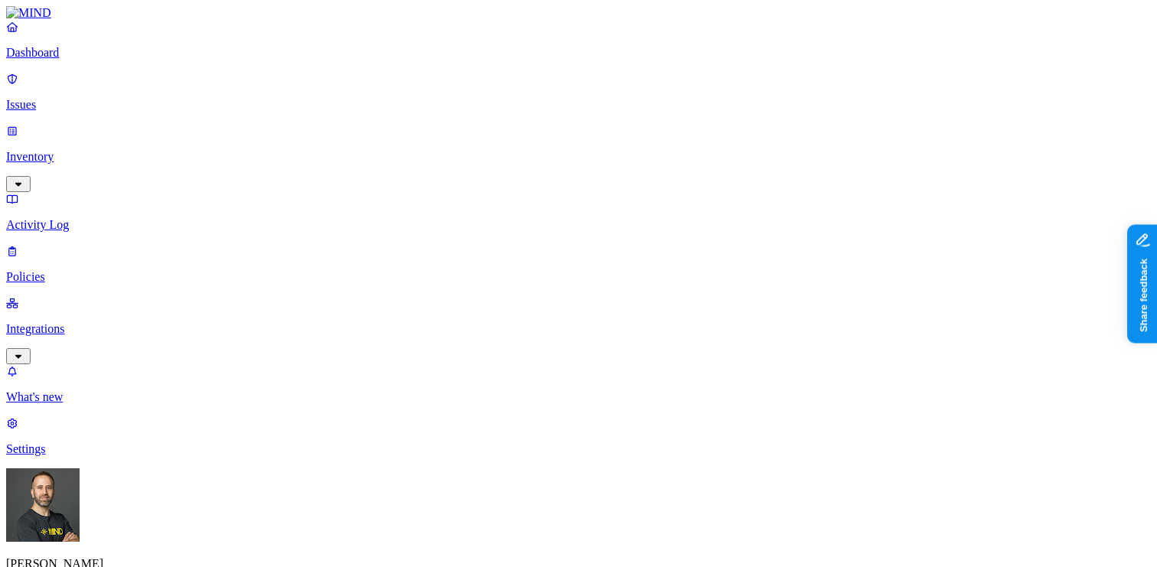
scroll to position [165, 0]
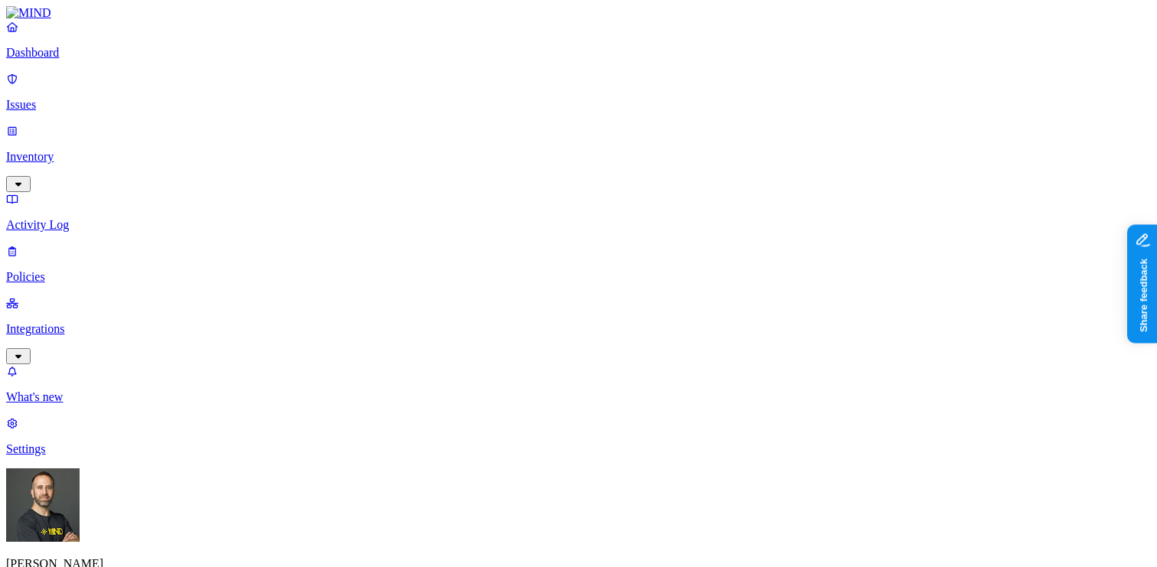
click at [78, 60] on p "Dashboard" at bounding box center [578, 53] width 1145 height 14
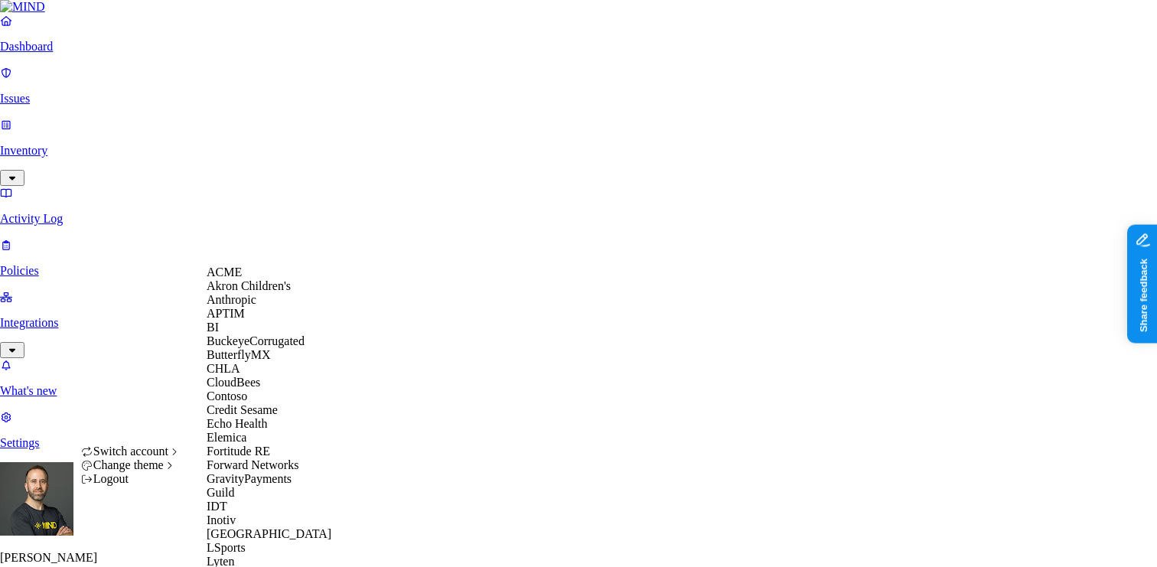
click at [251, 279] on div "ACME" at bounding box center [281, 272] width 148 height 14
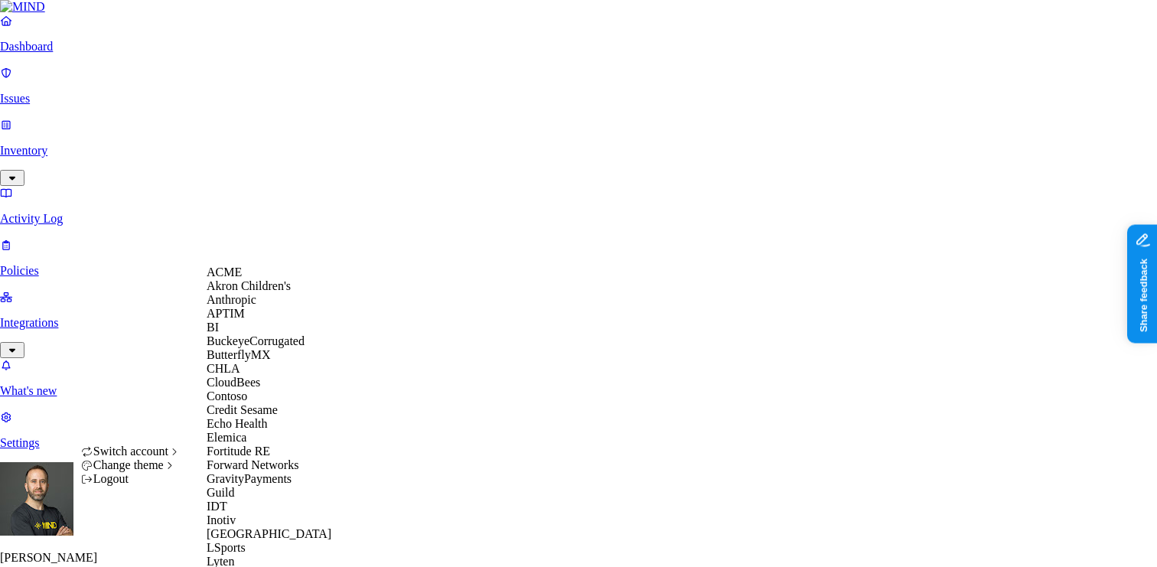
scroll to position [585, 0]
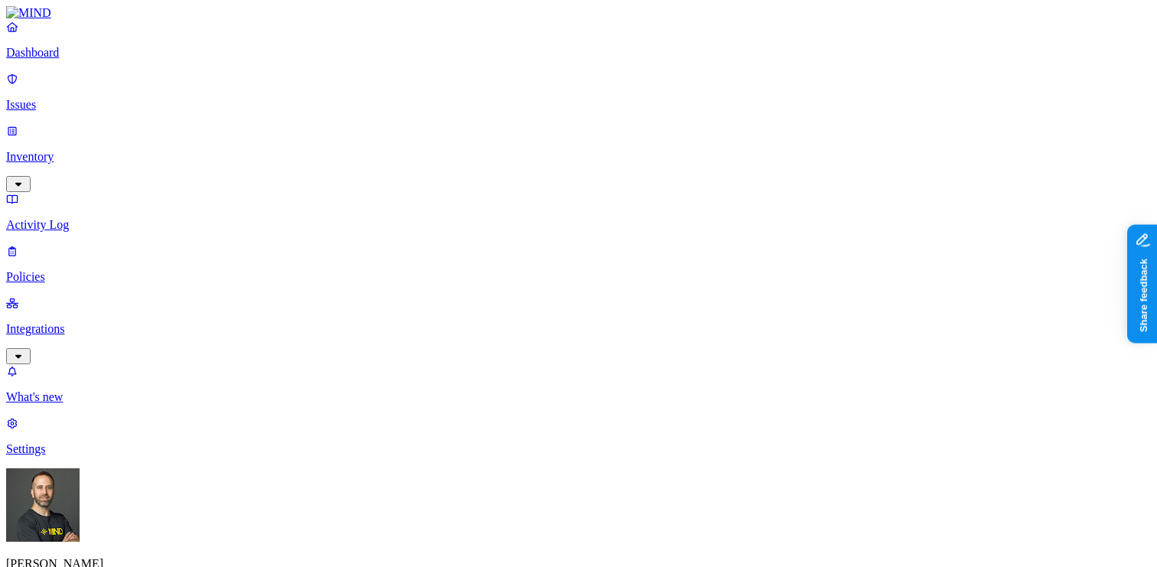
click at [117, 150] on p "Inventory" at bounding box center [578, 157] width 1145 height 14
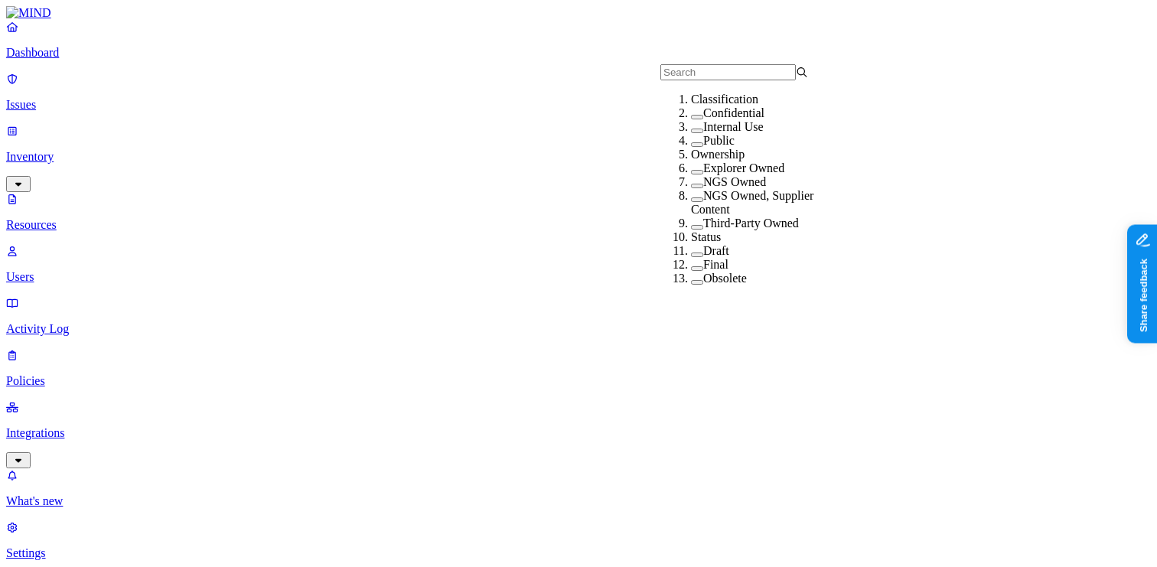
click at [691, 119] on button "button" at bounding box center [697, 117] width 12 height 5
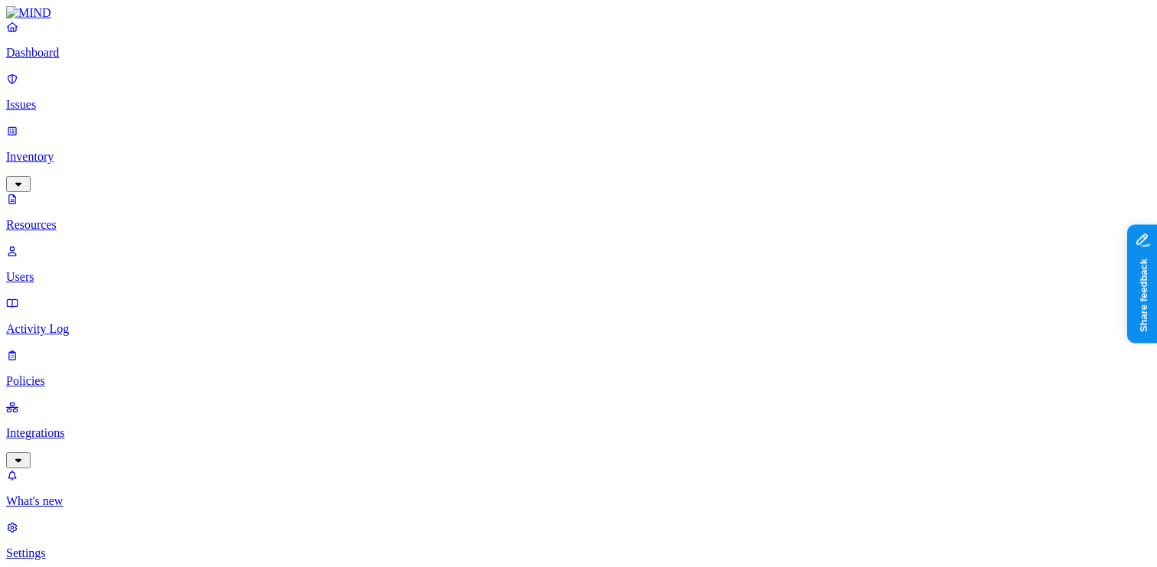
click at [103, 98] on p "Issues" at bounding box center [578, 105] width 1145 height 14
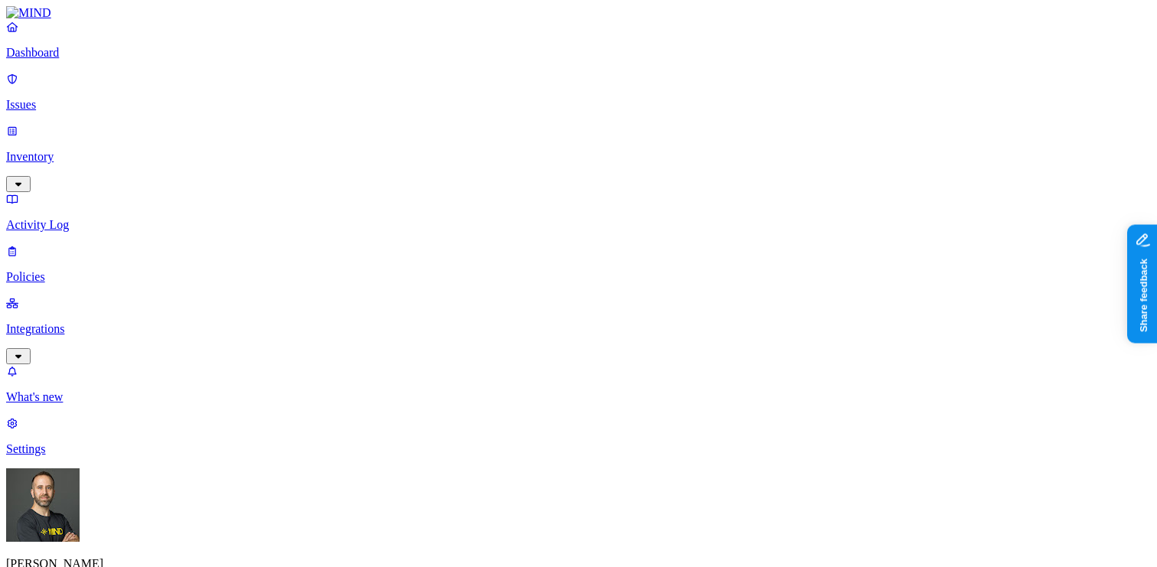
click at [396, 225] on button "button" at bounding box center [402, 227] width 12 height 5
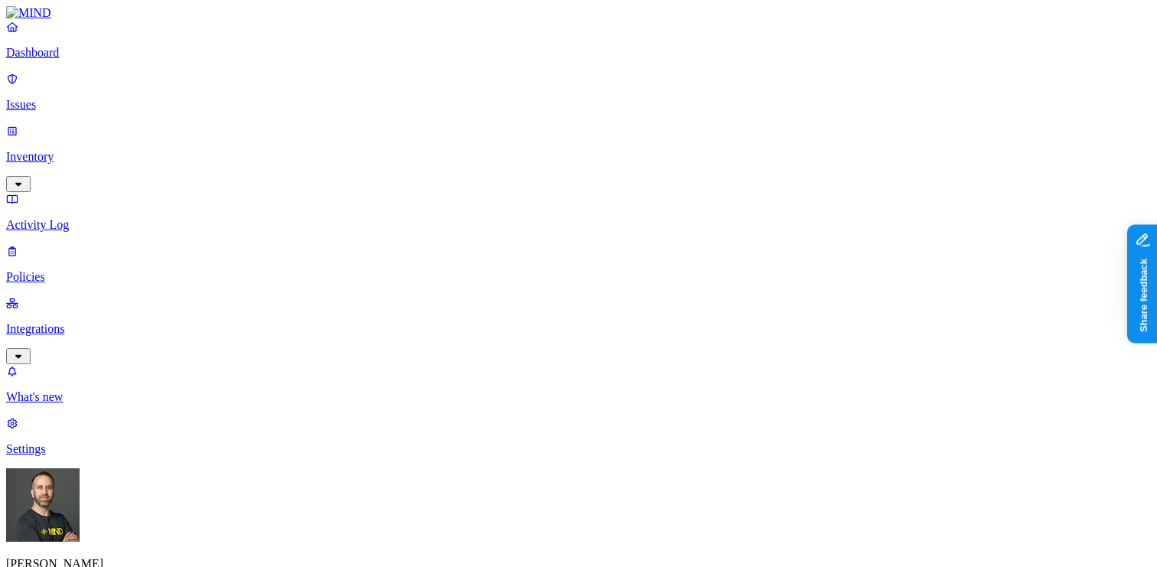
scroll to position [361, 0]
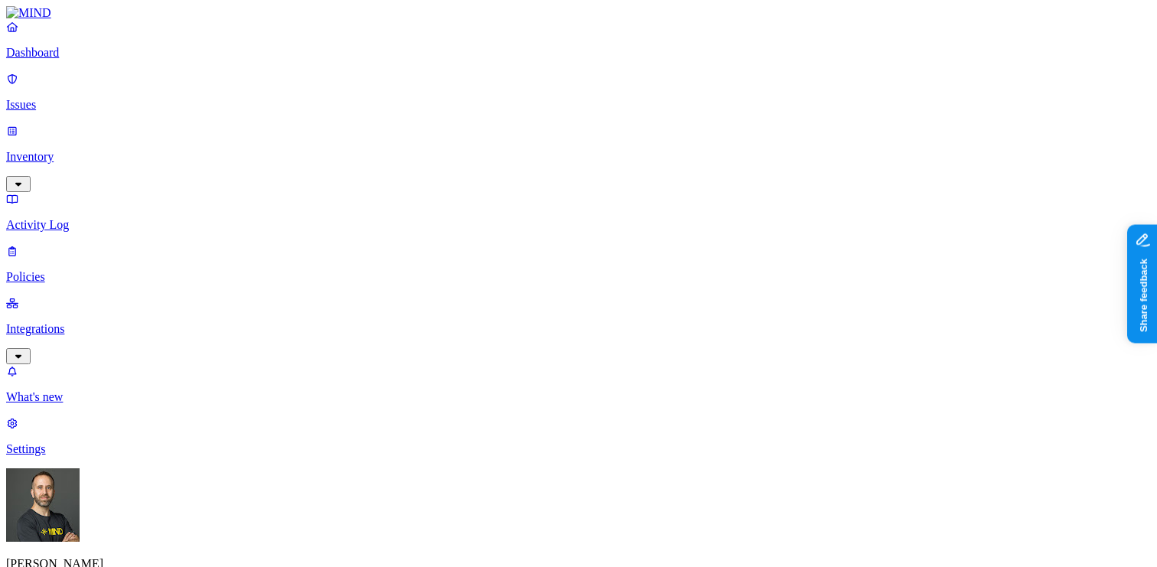
scroll to position [423, 0]
